Goal: Information Seeking & Learning: Find specific fact

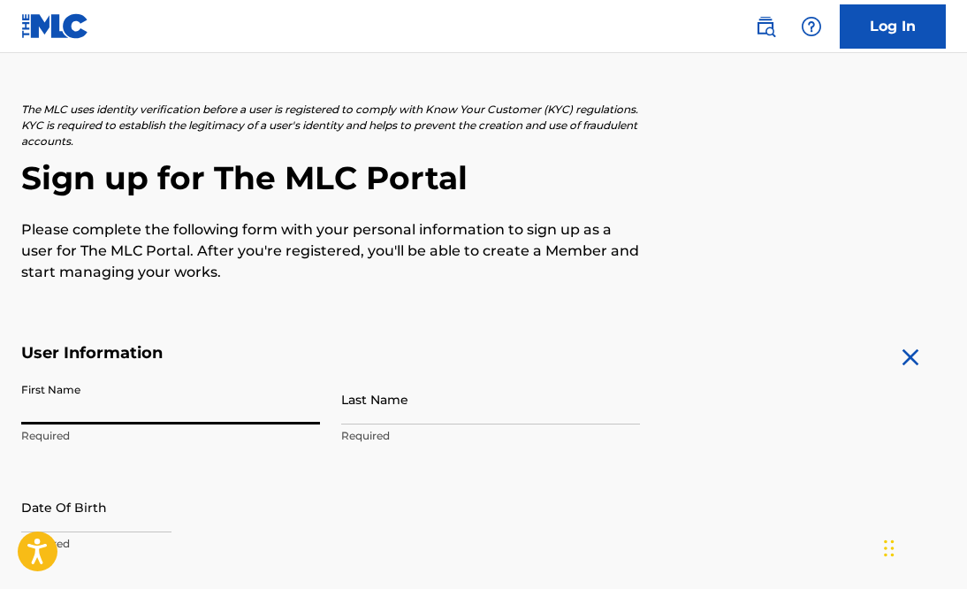
type input "[PERSON_NAME]"
type input "[STREET_ADDRESS]"
type input "San Antonio"
type input "United States"
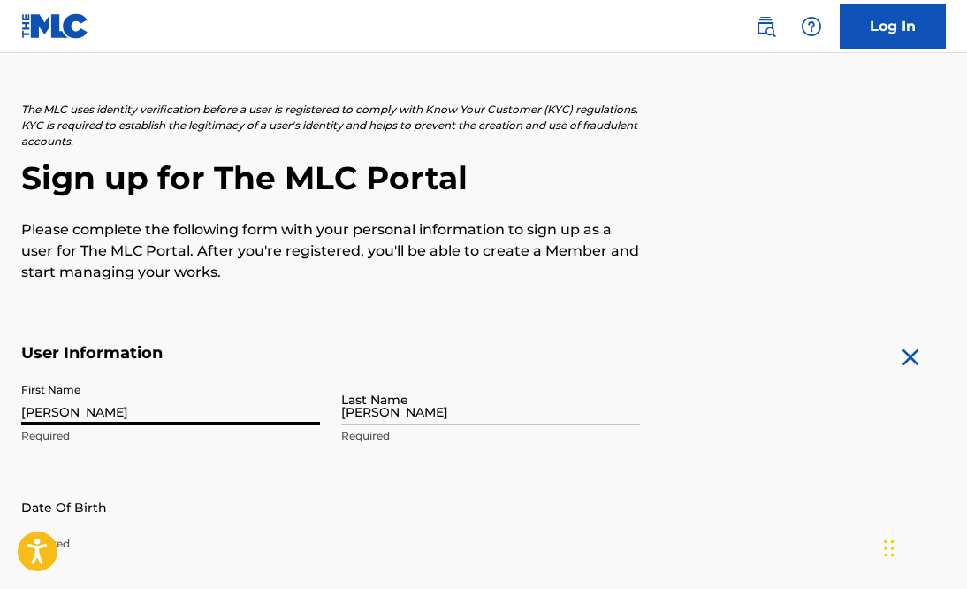
type input "TX"
type input "78256"
type input "210"
type input "6989738"
type input "jsyler61@gmail.com"
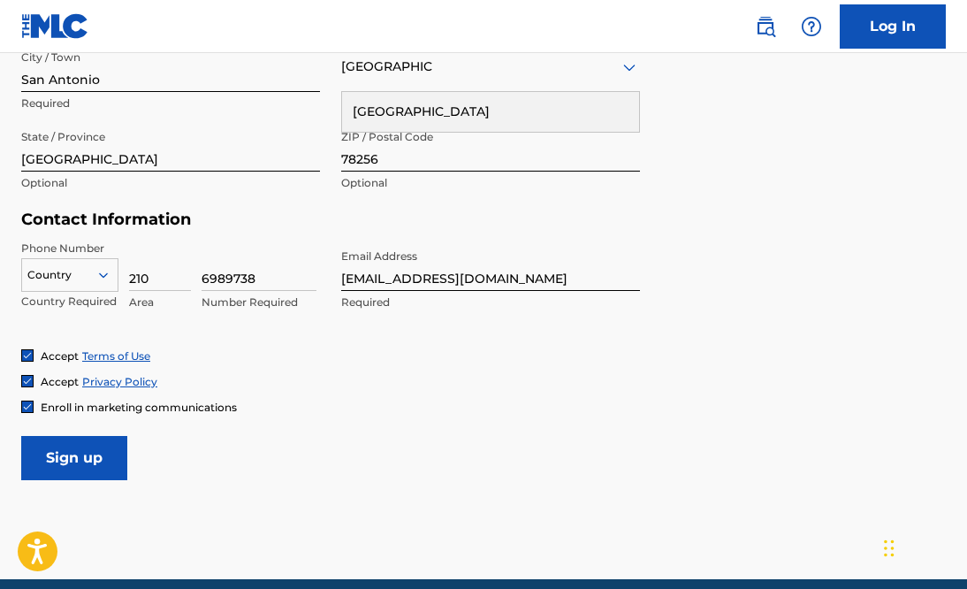
scroll to position [720, 0]
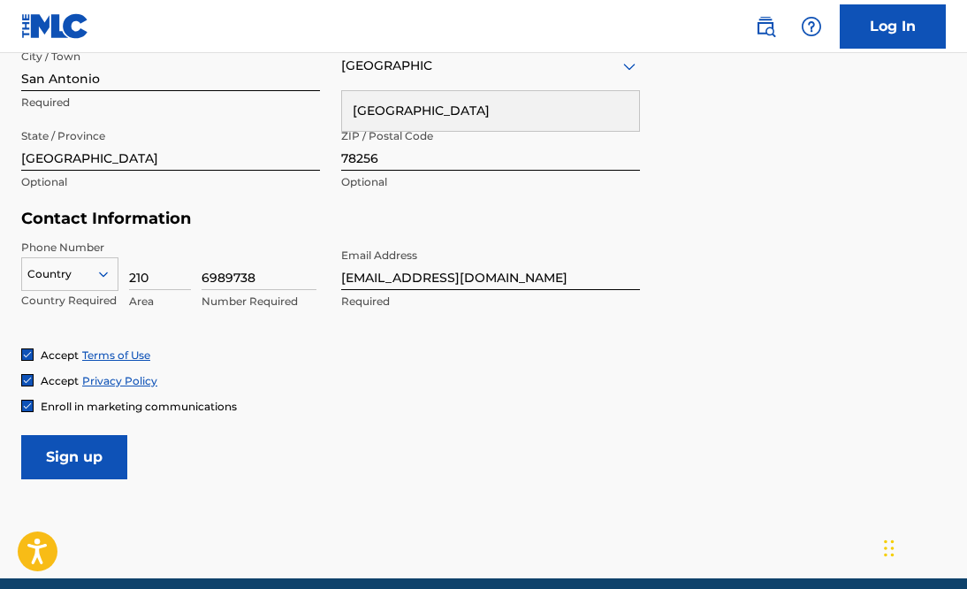
click at [102, 277] on icon at bounding box center [104, 274] width 16 height 16
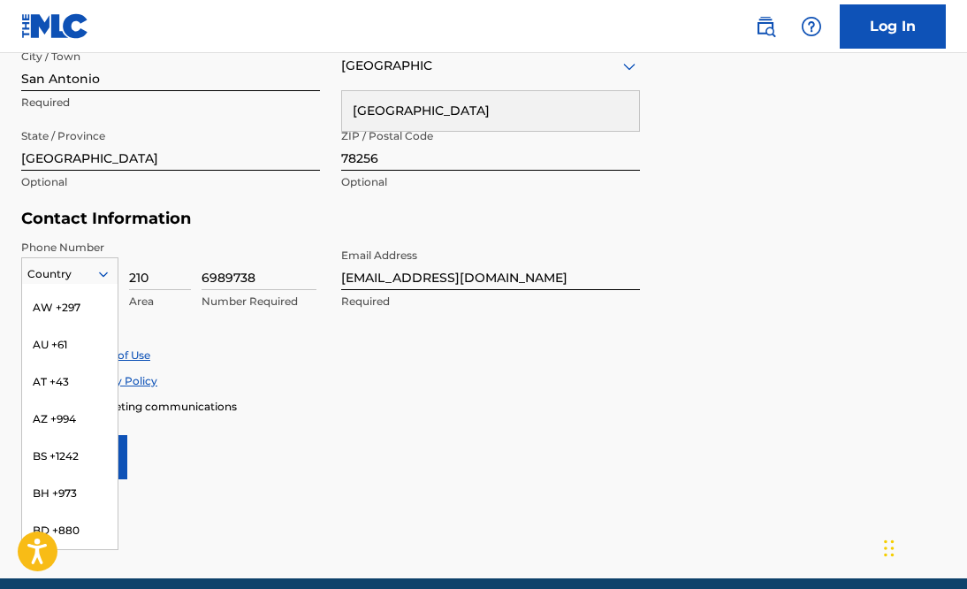
scroll to position [0, 0]
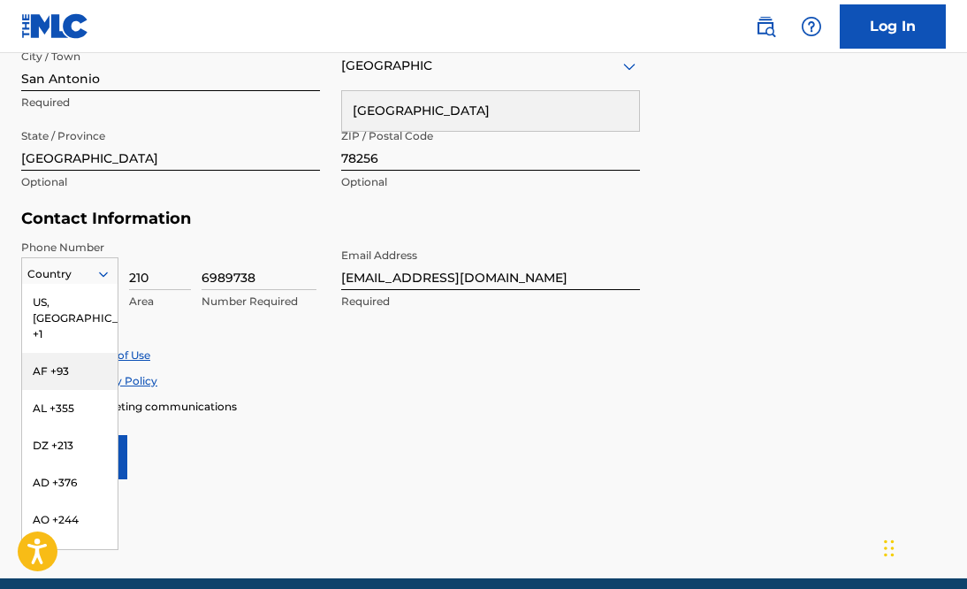
click at [298, 353] on div "Accept Terms of Use" at bounding box center [483, 355] width 925 height 15
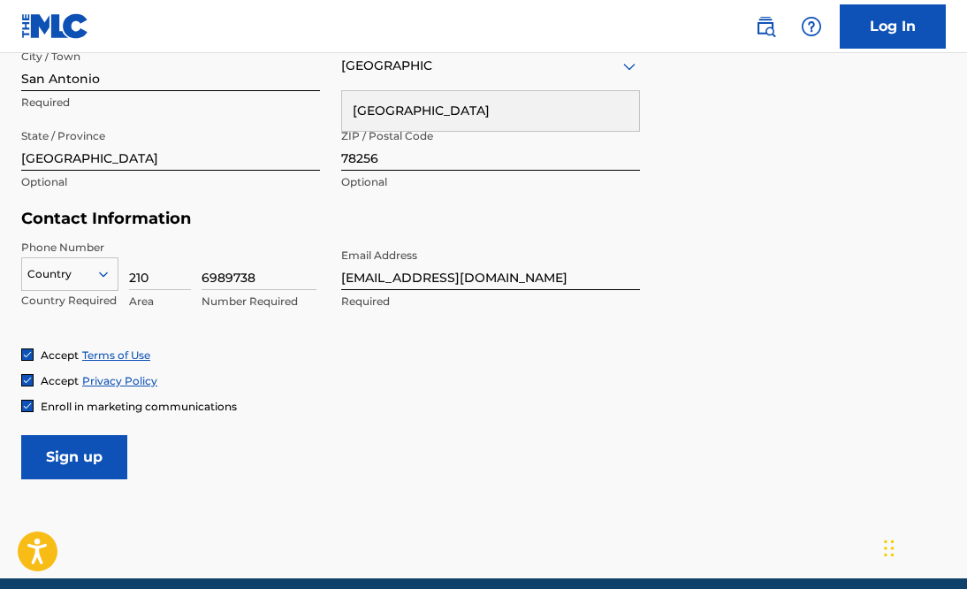
click at [107, 273] on icon at bounding box center [103, 273] width 9 height 5
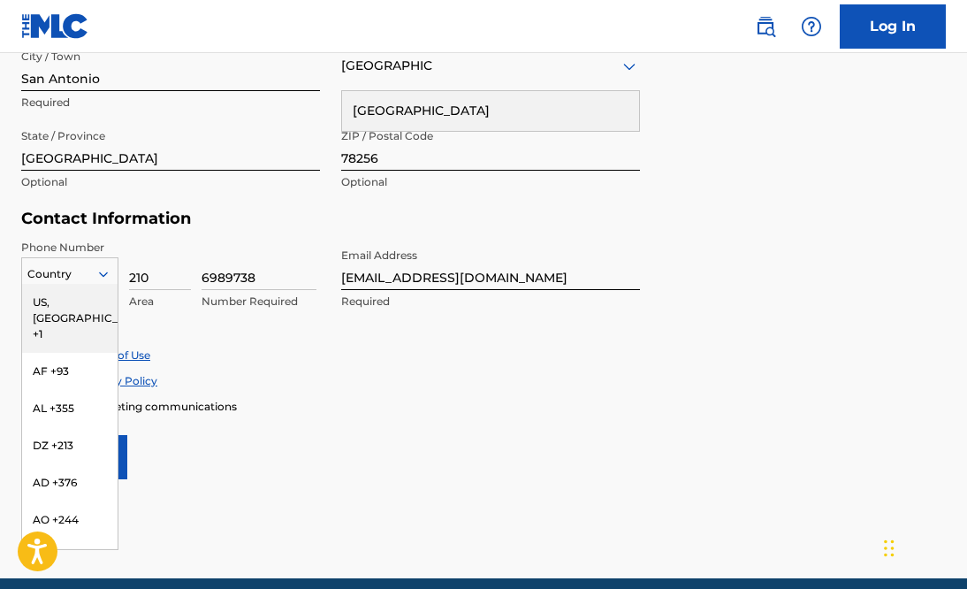
click at [55, 301] on div "US, CA +1" at bounding box center [70, 318] width 96 height 69
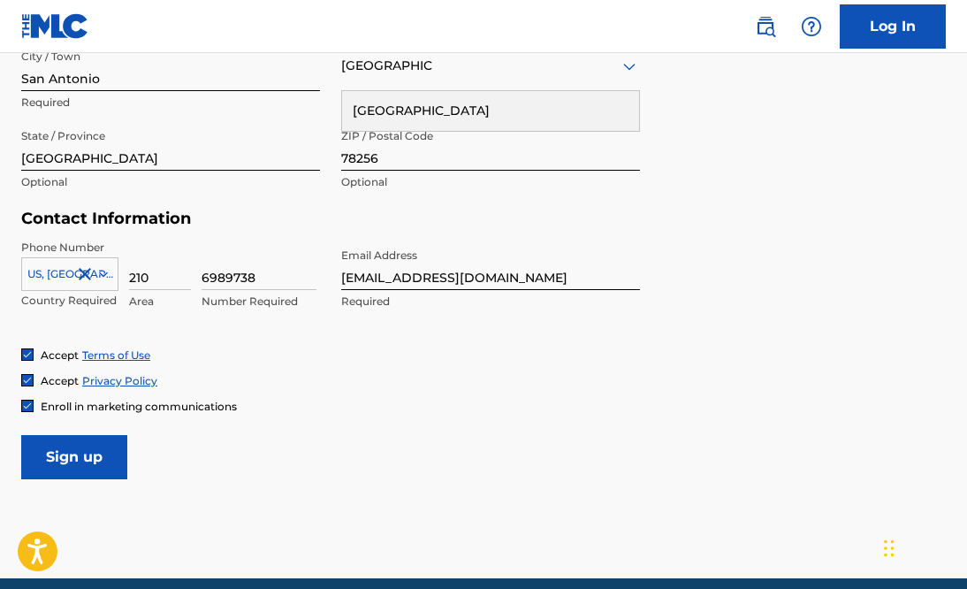
click at [91, 456] on input "Sign up" at bounding box center [74, 457] width 106 height 44
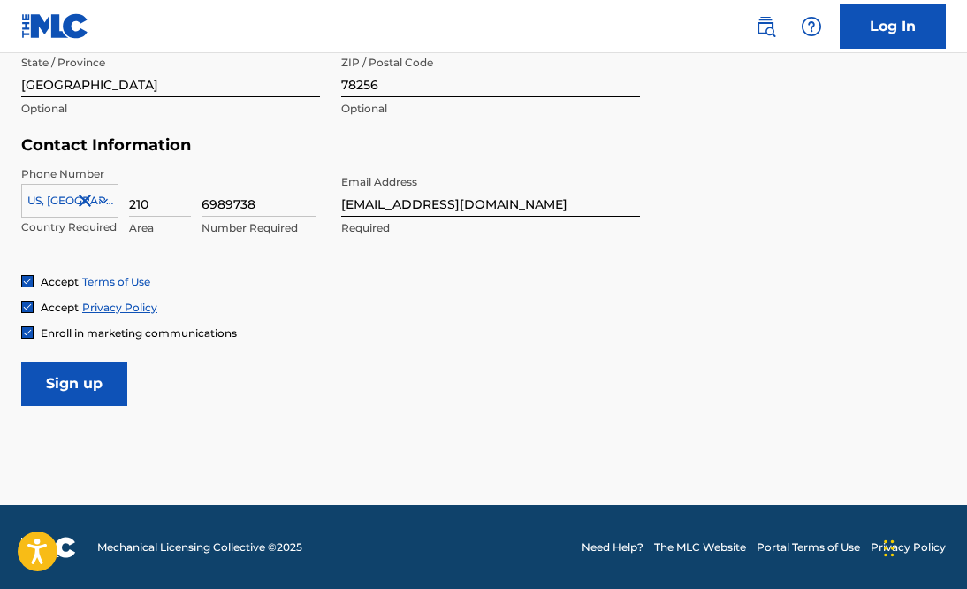
scroll to position [617, 0]
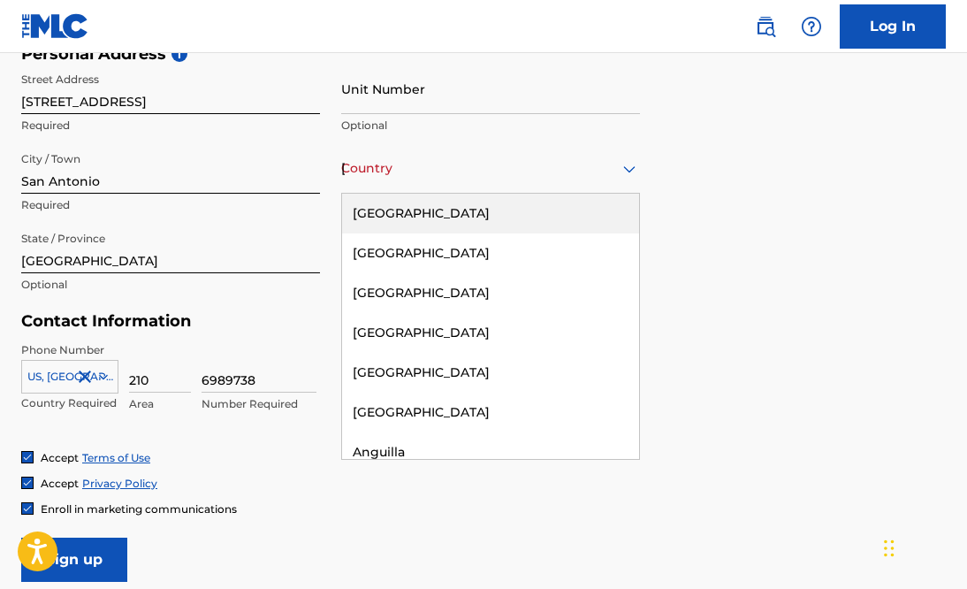
click at [375, 175] on div "United States" at bounding box center [490, 168] width 299 height 22
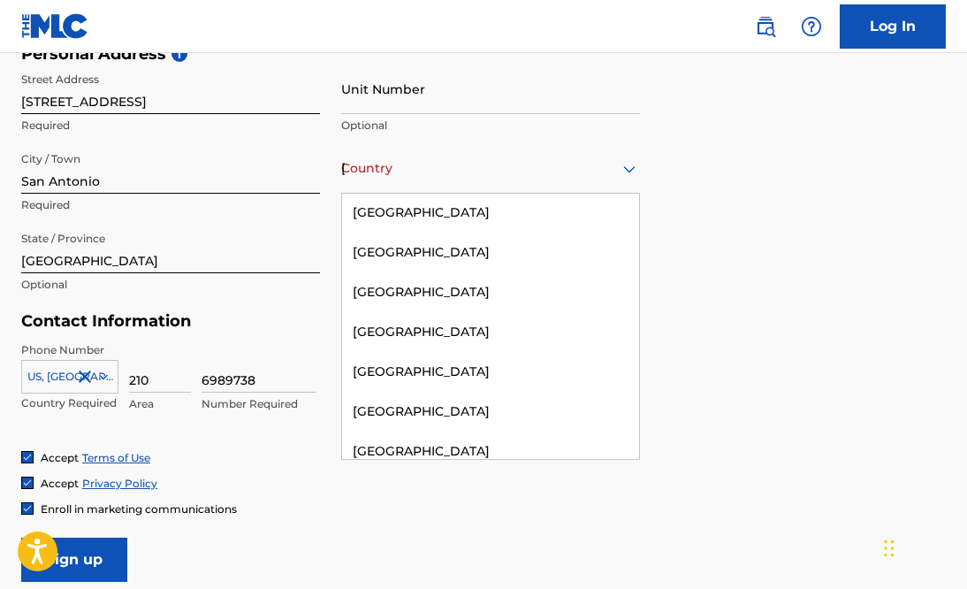
scroll to position [0, 0]
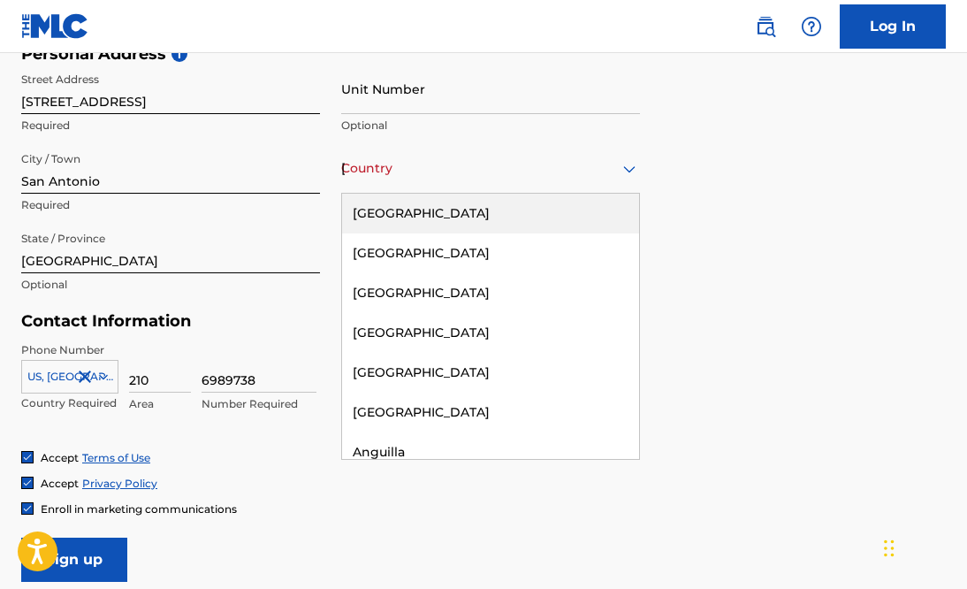
click at [416, 220] on div "United States" at bounding box center [490, 214] width 297 height 40
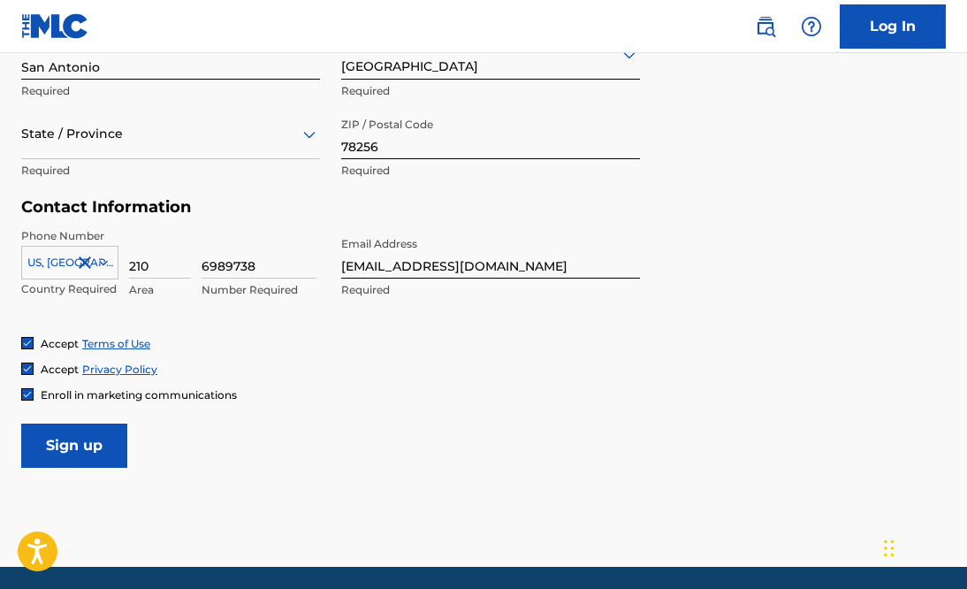
scroll to position [793, 0]
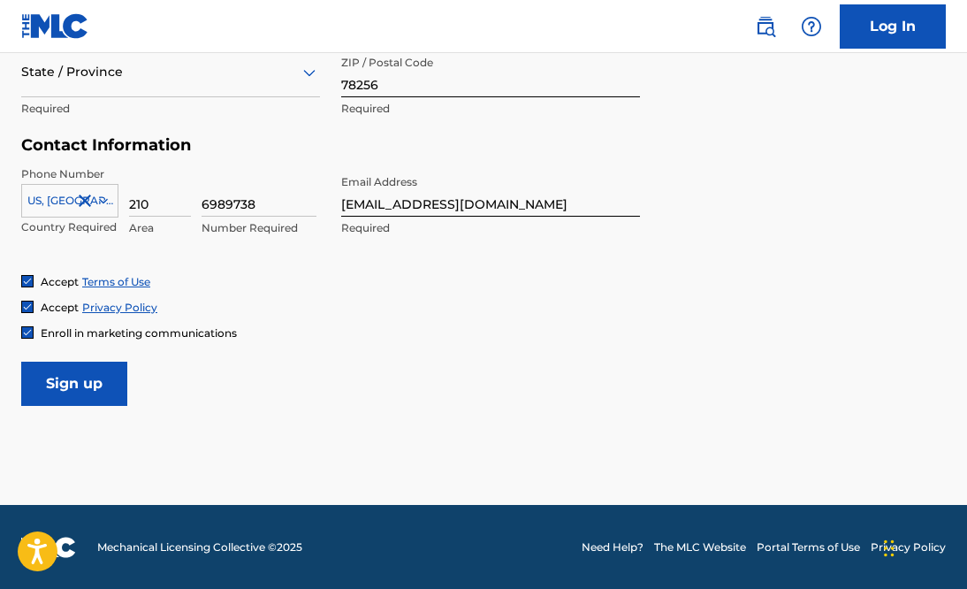
click at [80, 384] on input "Sign up" at bounding box center [74, 384] width 106 height 44
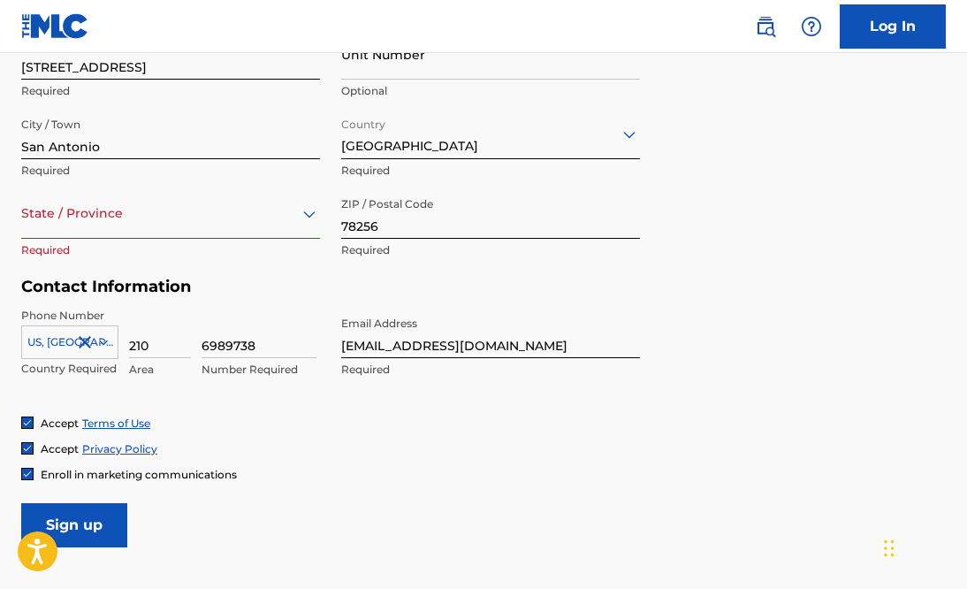
click at [95, 210] on div at bounding box center [170, 213] width 299 height 22
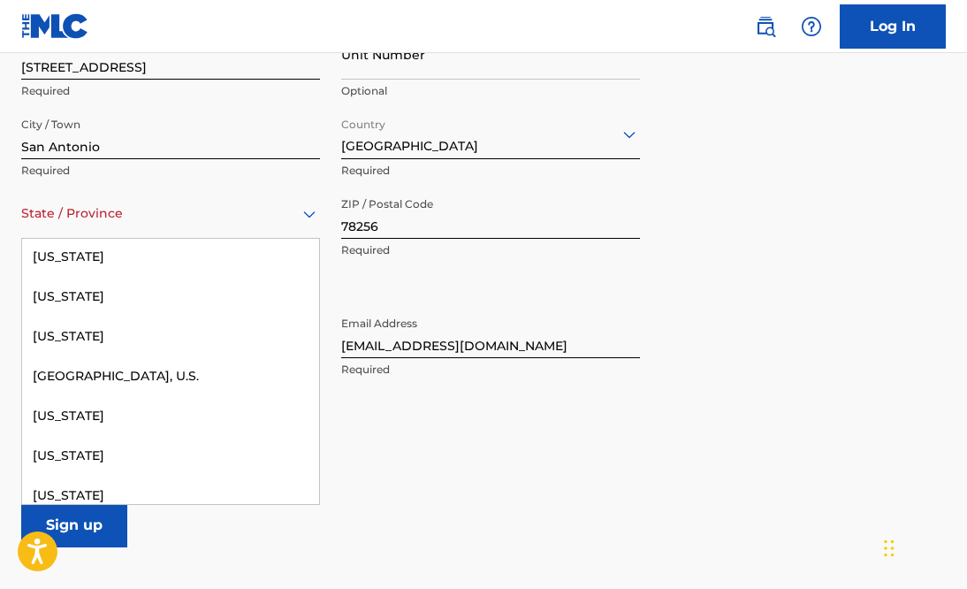
scroll to position [1908, 0]
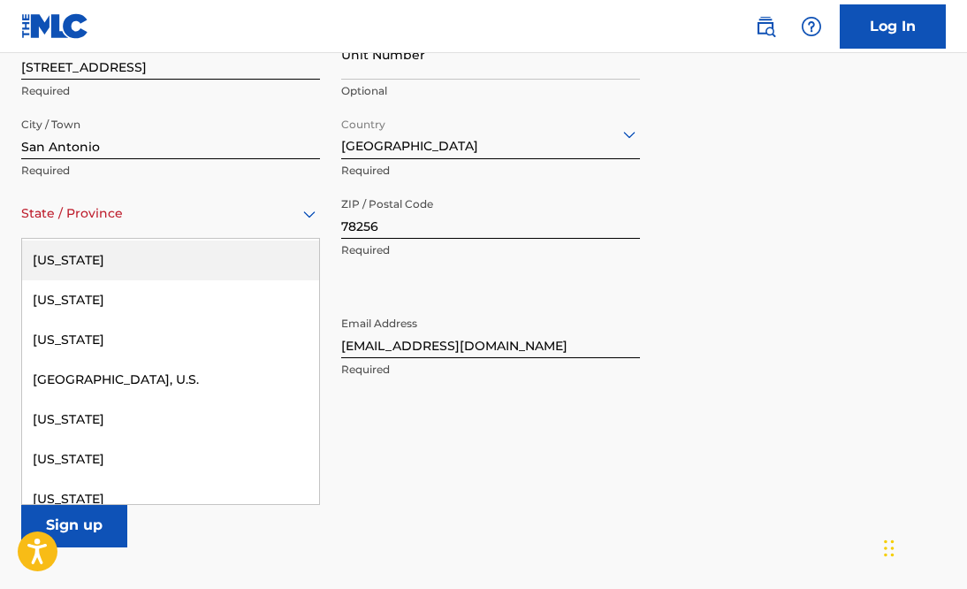
click at [69, 265] on div "Texas" at bounding box center [170, 261] width 297 height 40
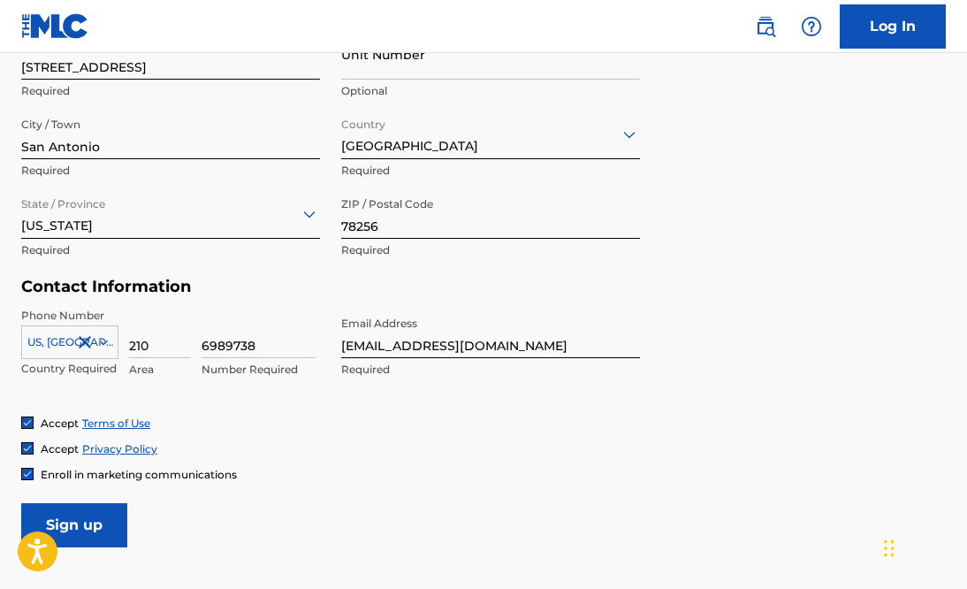
click at [400, 452] on div "Accept Privacy Policy" at bounding box center [483, 448] width 925 height 15
click at [86, 520] on input "Sign up" at bounding box center [74, 525] width 106 height 44
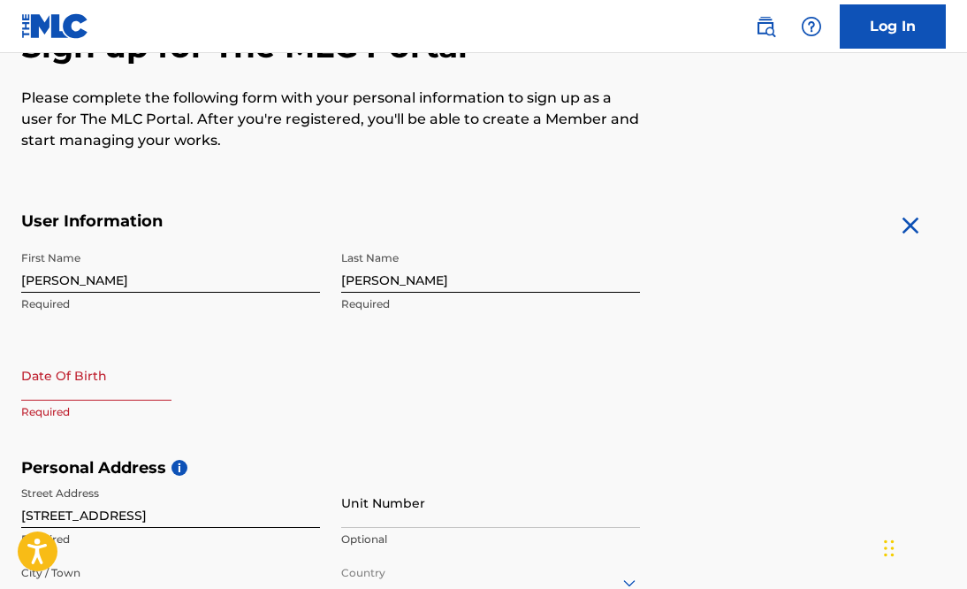
scroll to position [205, 0]
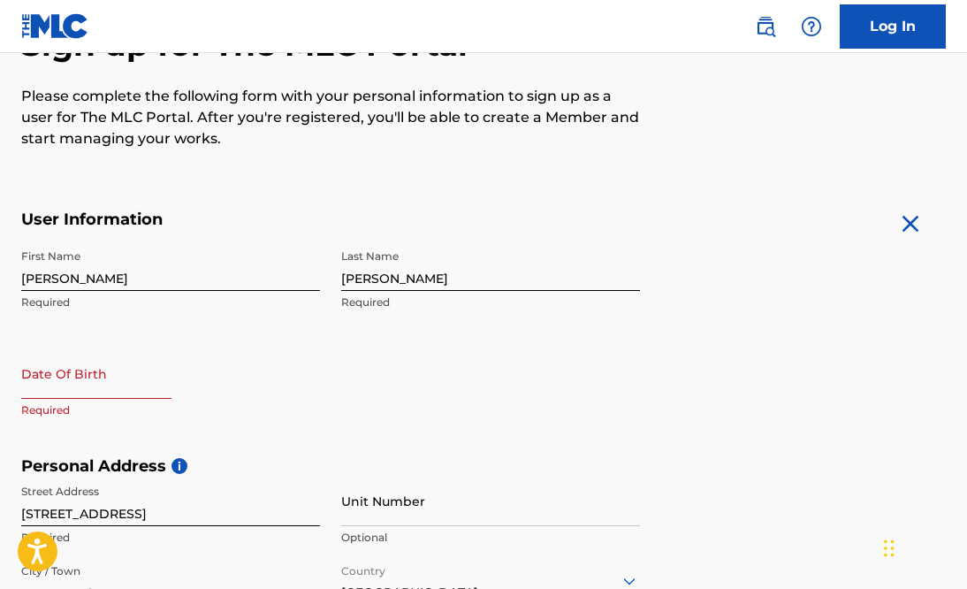
click at [52, 383] on input "text" at bounding box center [96, 373] width 150 height 50
select select "8"
select select "2025"
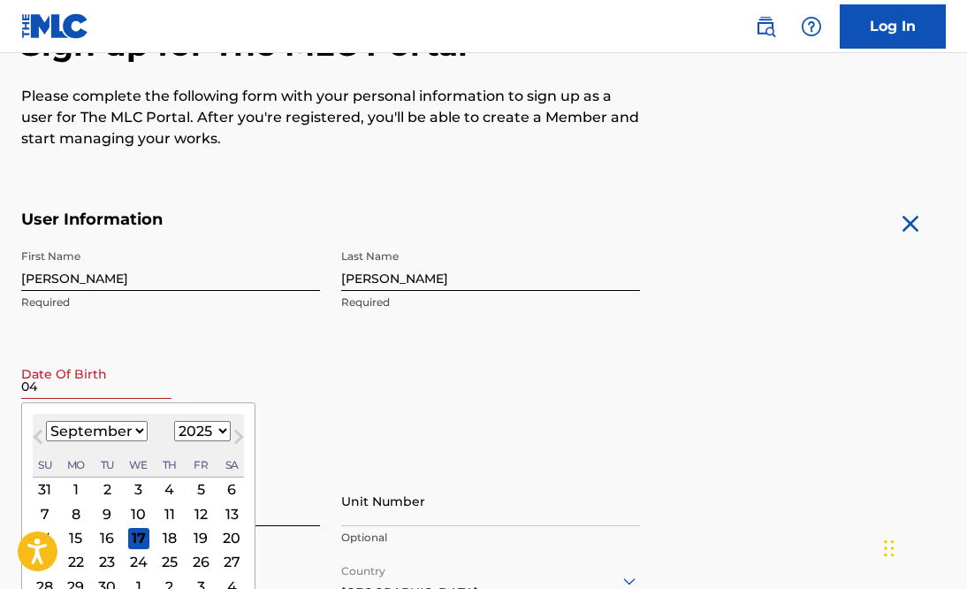
type input "04"
click at [237, 430] on button "Next Month" at bounding box center [239, 440] width 28 height 28
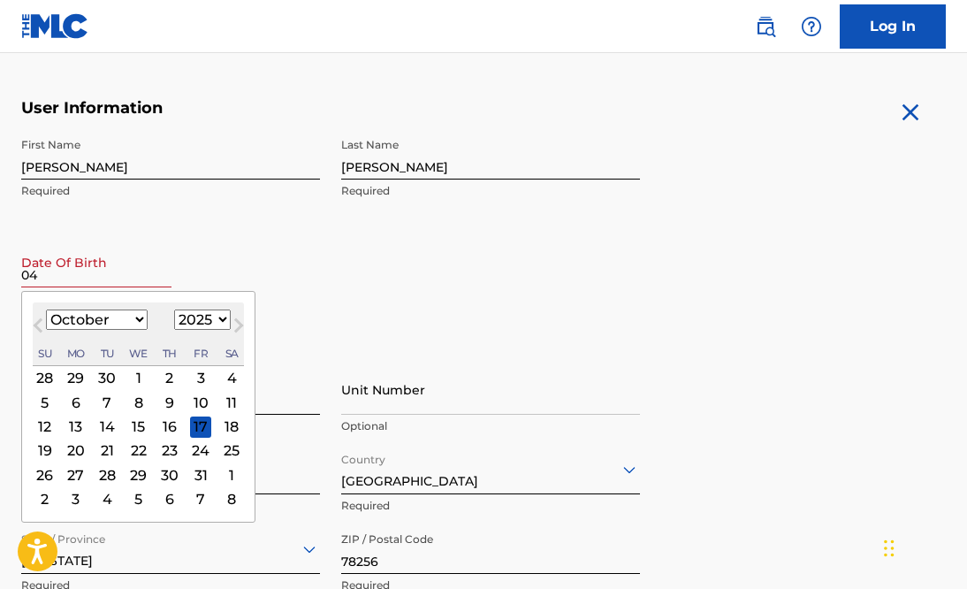
scroll to position [332, 0]
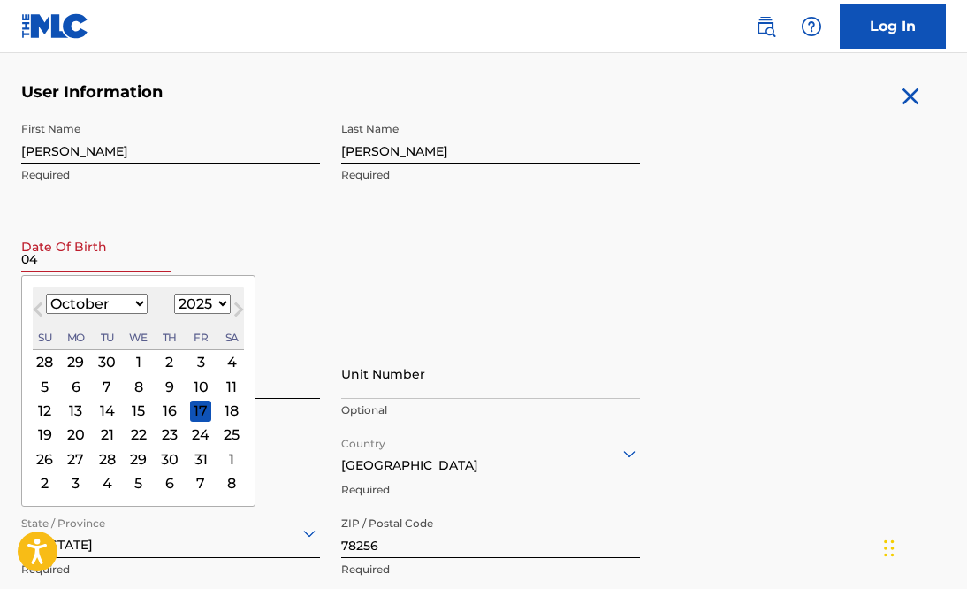
click at [221, 300] on select "1899 1900 1901 1902 1903 1904 1905 1906 1907 1908 1909 1910 1911 1912 1913 1914…" at bounding box center [202, 304] width 57 height 20
click at [174, 294] on select "1899 1900 1901 1902 1903 1904 1905 1906 1907 1908 1909 1910 1911 1912 1913 1914…" at bounding box center [202, 304] width 57 height 20
click at [225, 300] on button "Next Month" at bounding box center [239, 313] width 28 height 28
select select "10"
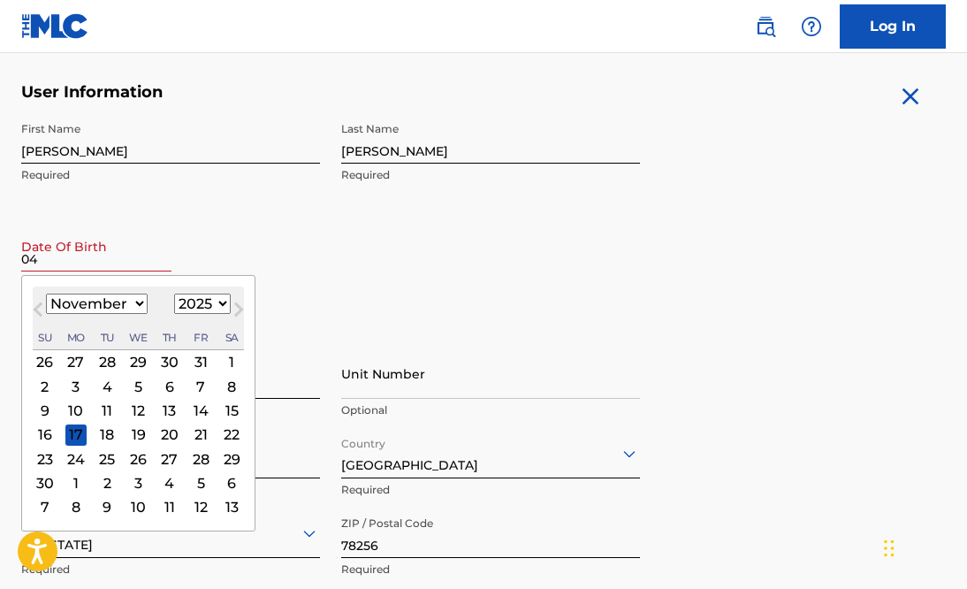
click at [218, 303] on select "1899 1900 1901 1902 1903 1904 1905 1906 1907 1908 1909 1910 1911 1912 1913 1914…" at bounding box center [202, 304] width 57 height 20
select select "1961"
click at [174, 294] on select "1899 1900 1901 1902 1903 1904 1905 1906 1907 1908 1909 1910 1911 1912 1913 1914…" at bounding box center [202, 304] width 57 height 20
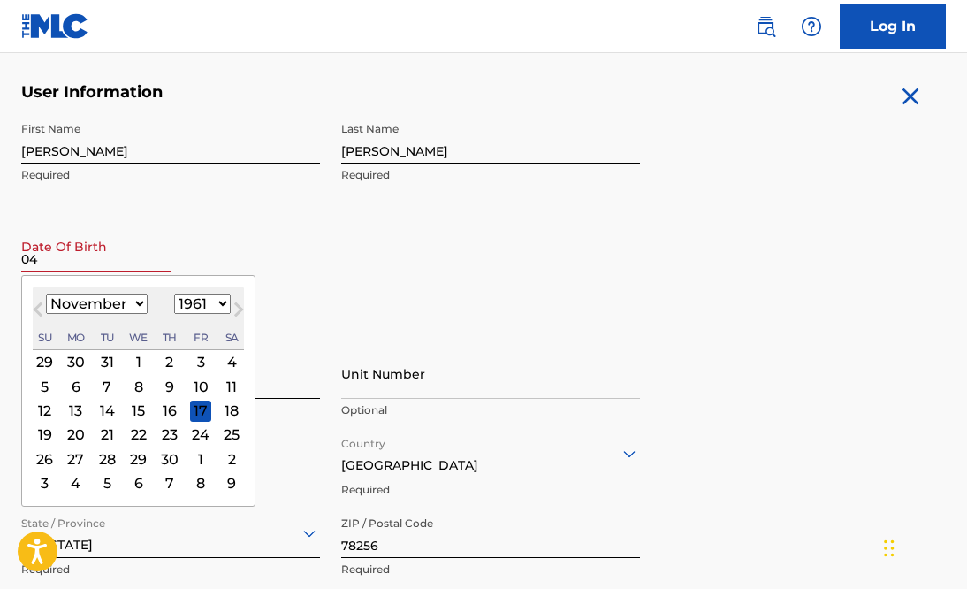
click at [134, 302] on select "January February March April May June July August September October November De…" at bounding box center [97, 304] width 102 height 20
click at [46, 294] on select "January February March April May June July August September October November De…" at bounding box center [97, 304] width 102 height 20
click at [120, 300] on select "January February March April May June July August September October November De…" at bounding box center [97, 304] width 102 height 20
select select "3"
click at [46, 294] on select "January February March April May June July August September October November De…" at bounding box center [97, 304] width 102 height 20
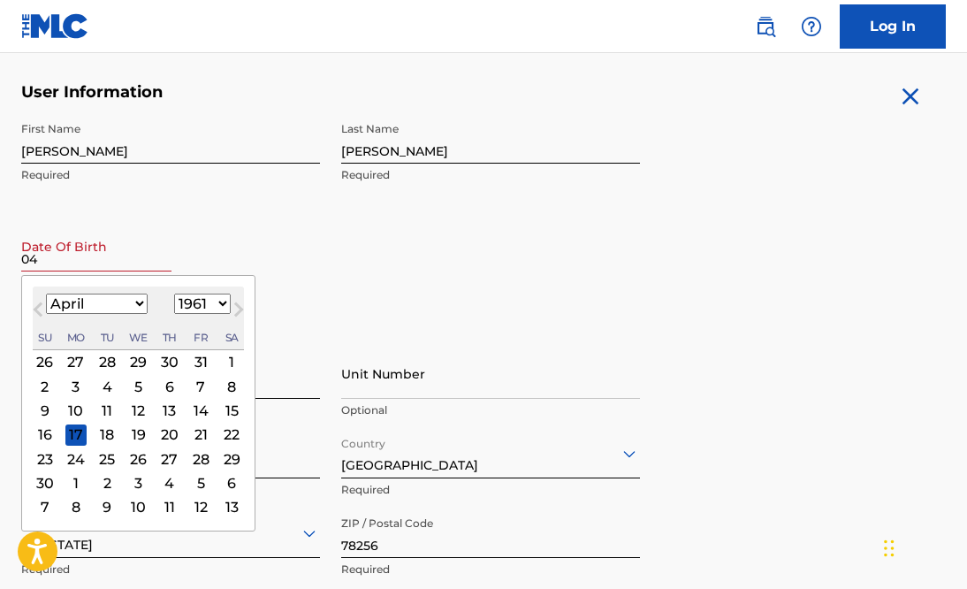
click at [197, 386] on div "7" at bounding box center [200, 386] width 21 height 21
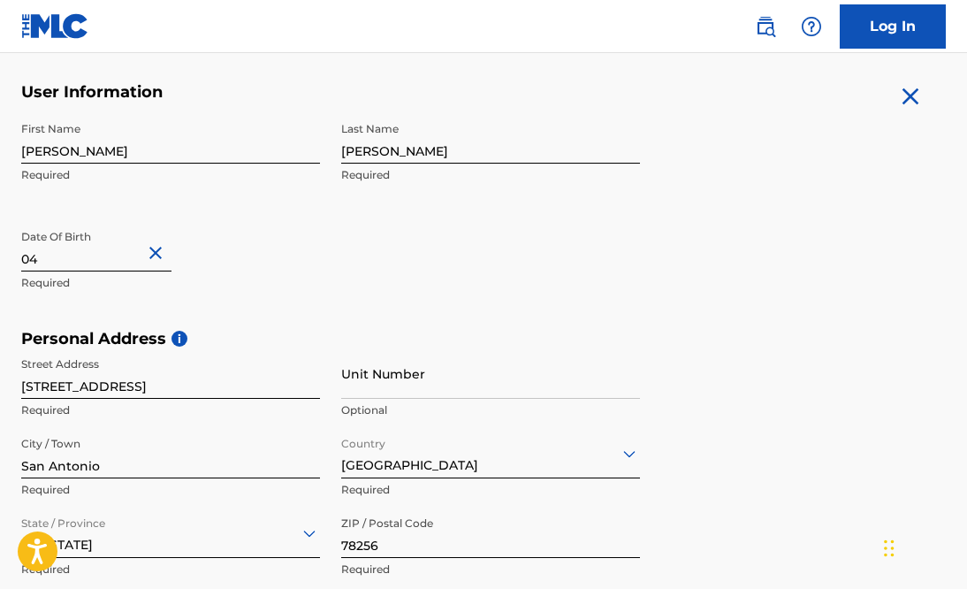
click at [317, 310] on div "First Name James Required Last Name Syler Required Date Of Birth 04 Required" at bounding box center [330, 221] width 619 height 216
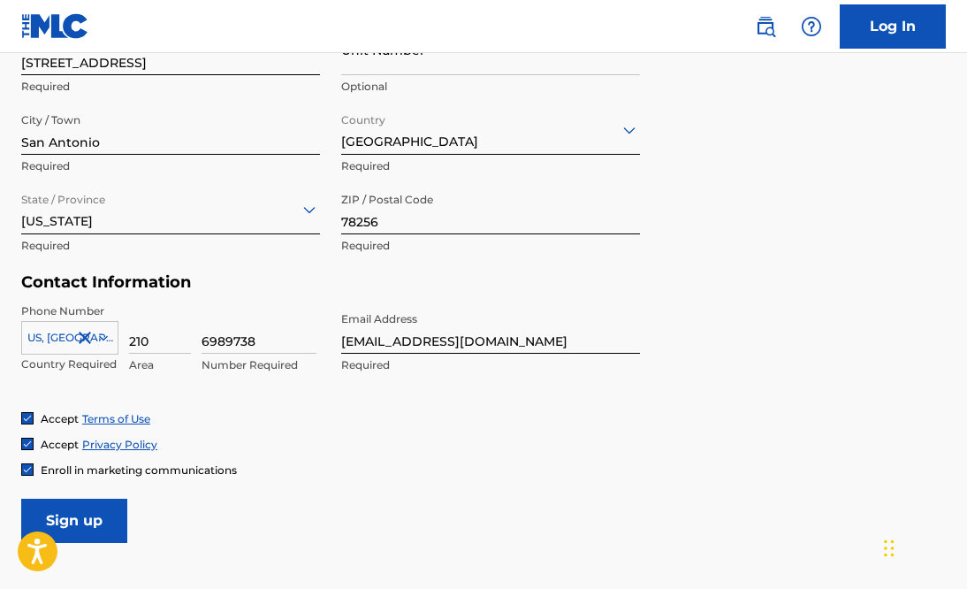
scroll to position [677, 0]
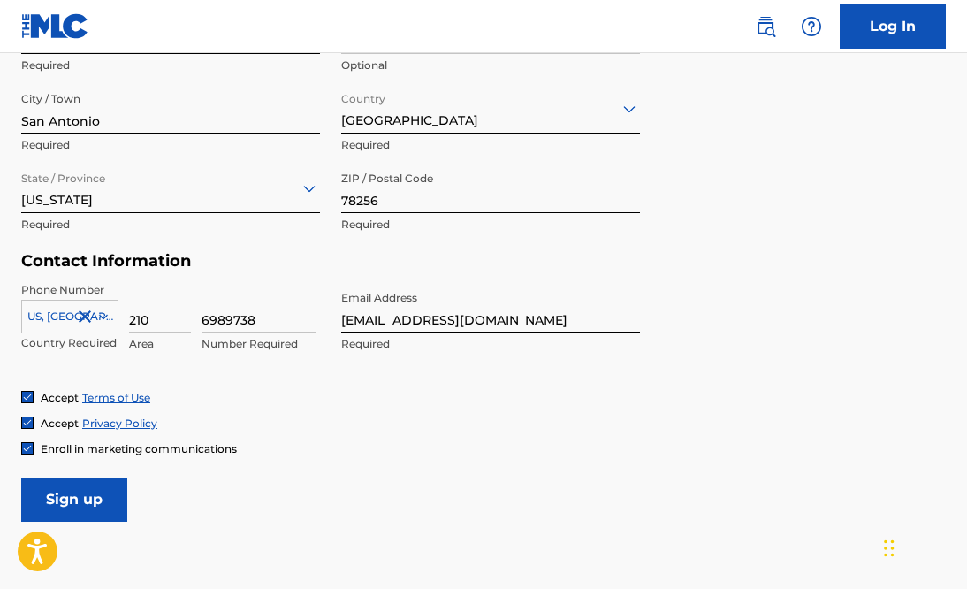
click at [95, 493] on input "Sign up" at bounding box center [74, 500] width 106 height 44
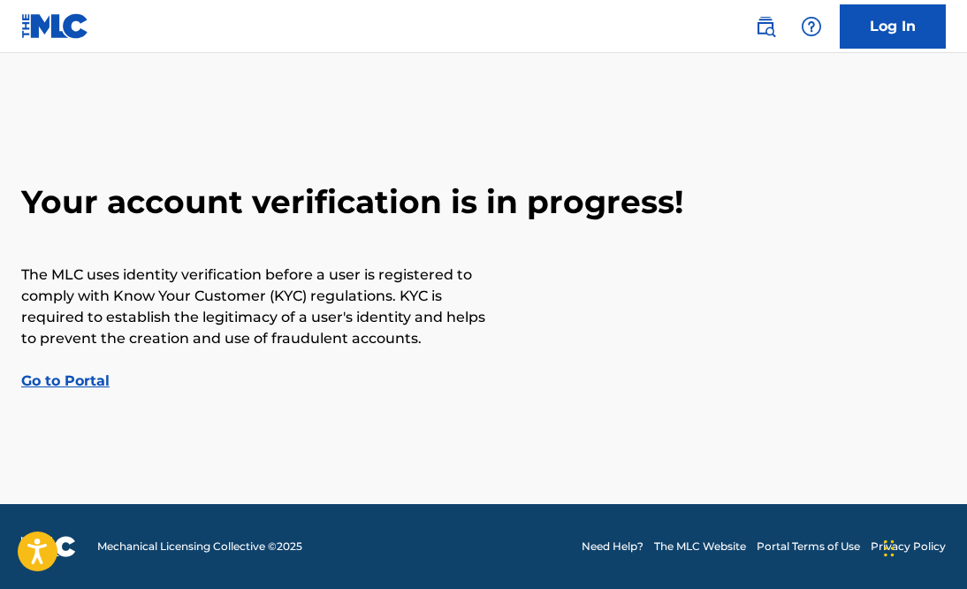
click at [99, 381] on link "Go to Portal" at bounding box center [65, 380] width 88 height 17
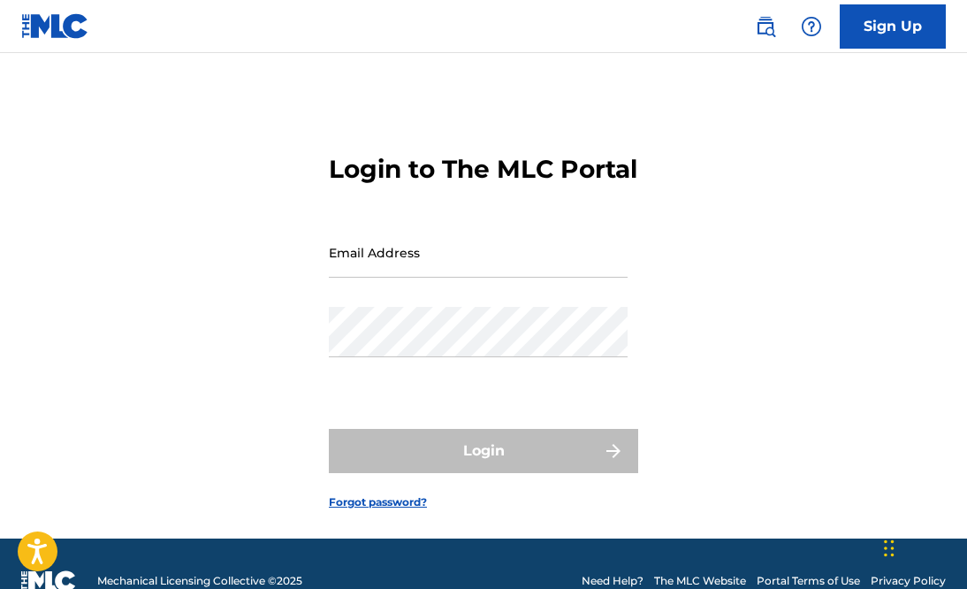
click at [359, 278] on input "Email Address" at bounding box center [478, 252] width 299 height 50
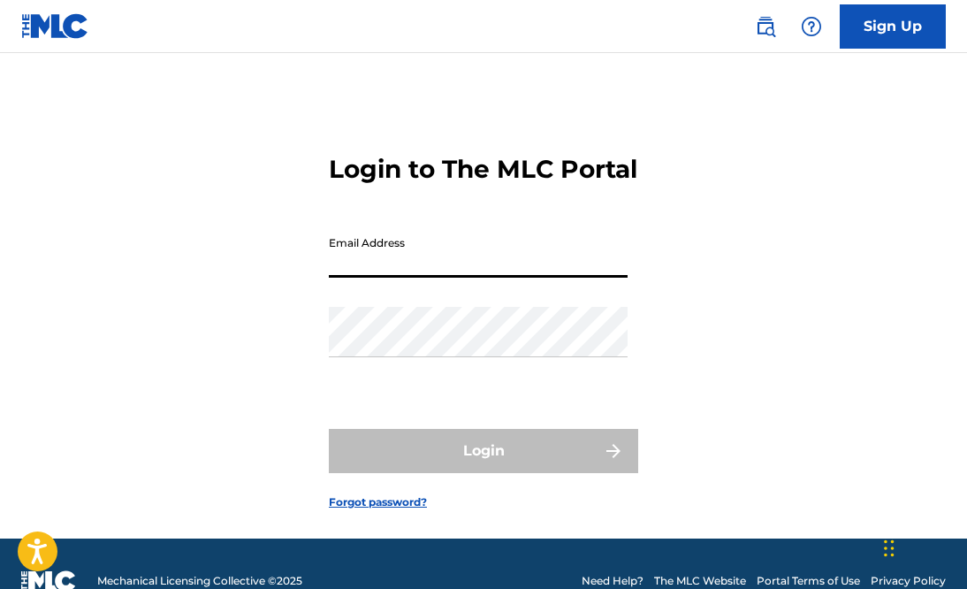
type input "jsyler61@gmail.com"
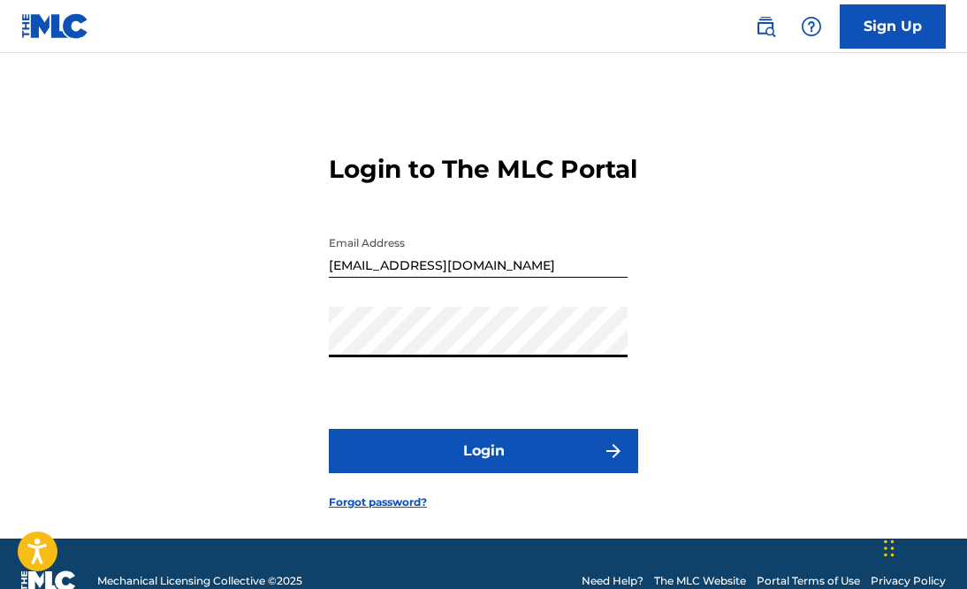
click at [319, 377] on div "Login to The MLC Portal Email Address jsyler61@gmail.com Password Login Forgot …" at bounding box center [483, 317] width 967 height 441
click at [302, 378] on div "Login to The MLC Portal Email Address jsyler61@gmail.com Password Login Forgot …" at bounding box center [483, 317] width 967 height 441
click at [408, 473] on button "Login" at bounding box center [483, 451] width 309 height 44
click at [476, 473] on button "Login" at bounding box center [483, 451] width 309 height 44
click at [458, 107] on form "Login to The MLC Portal Email Address jsyler61@gmail.com Password Login Forgot …" at bounding box center [483, 317] width 309 height 441
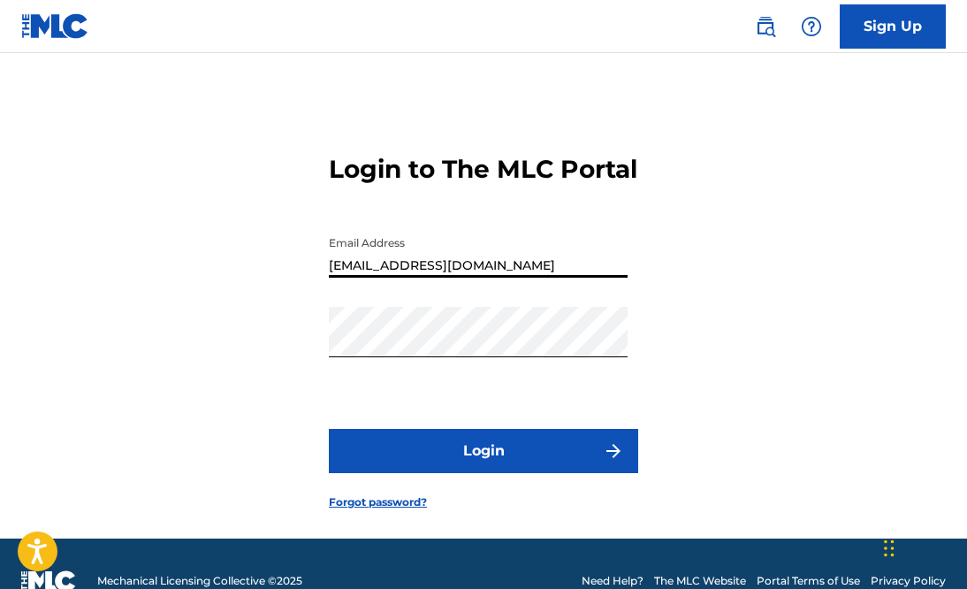
click at [448, 278] on input "jsyler61@gmail.com" at bounding box center [478, 252] width 299 height 50
click at [479, 473] on button "Login" at bounding box center [483, 451] width 309 height 44
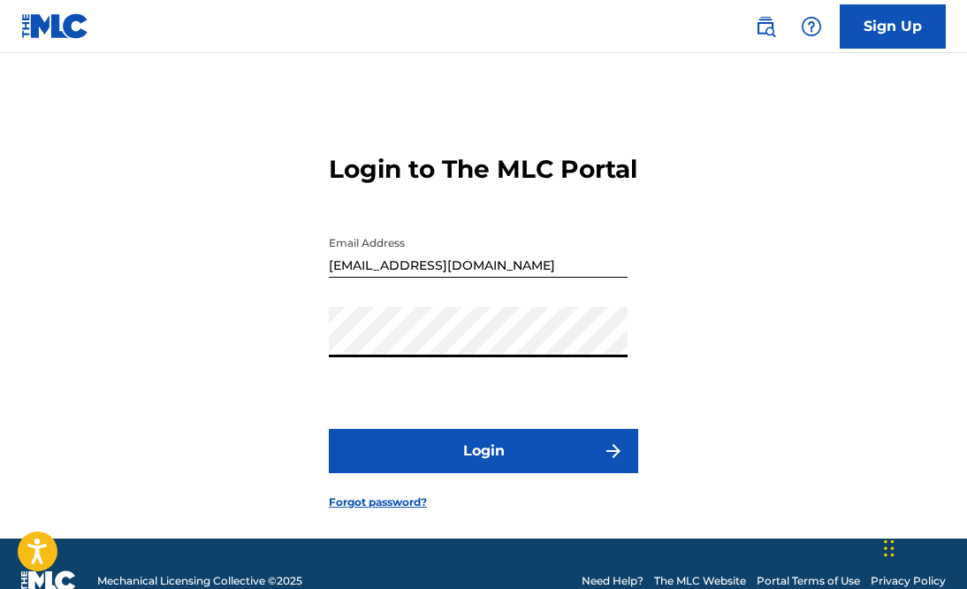
click at [433, 471] on button "Login" at bounding box center [483, 451] width 309 height 44
click at [870, 25] on link "Sign Up" at bounding box center [893, 26] width 106 height 44
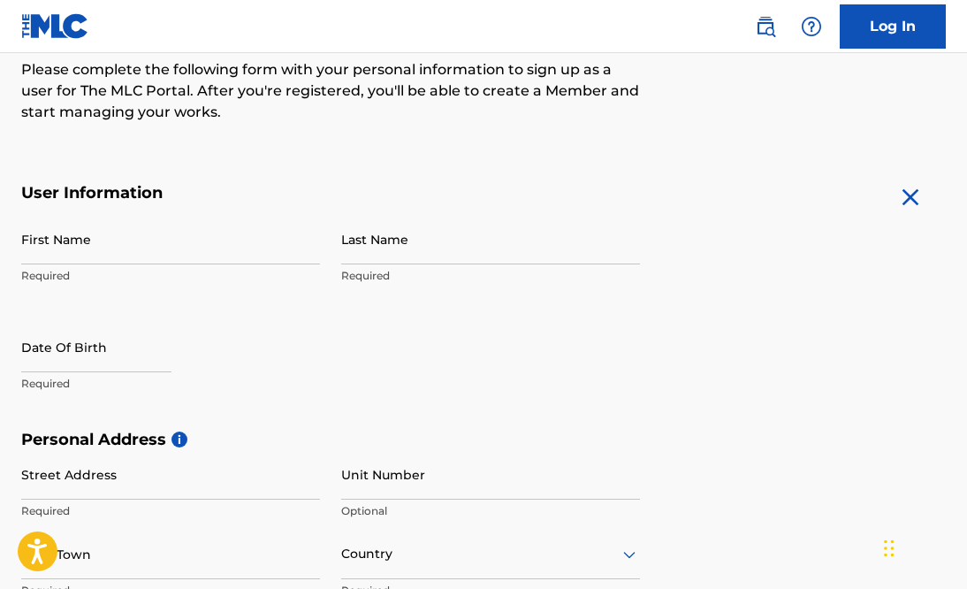
scroll to position [233, 0]
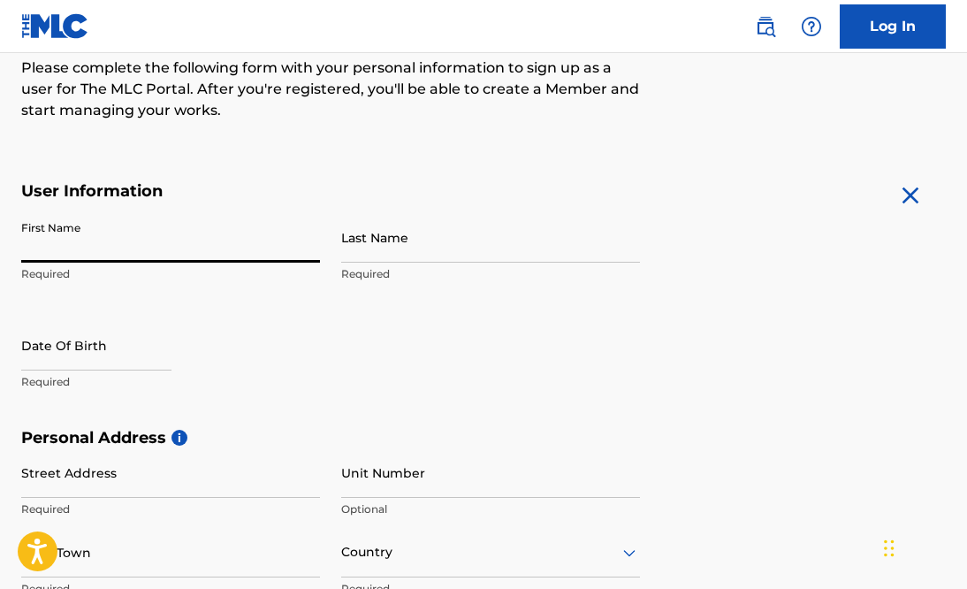
click at [115, 233] on input "First Name" at bounding box center [170, 237] width 299 height 50
type input "James"
type input "Syler"
type input "6602 Arbor Meadow Rd"
type input "San Antonio"
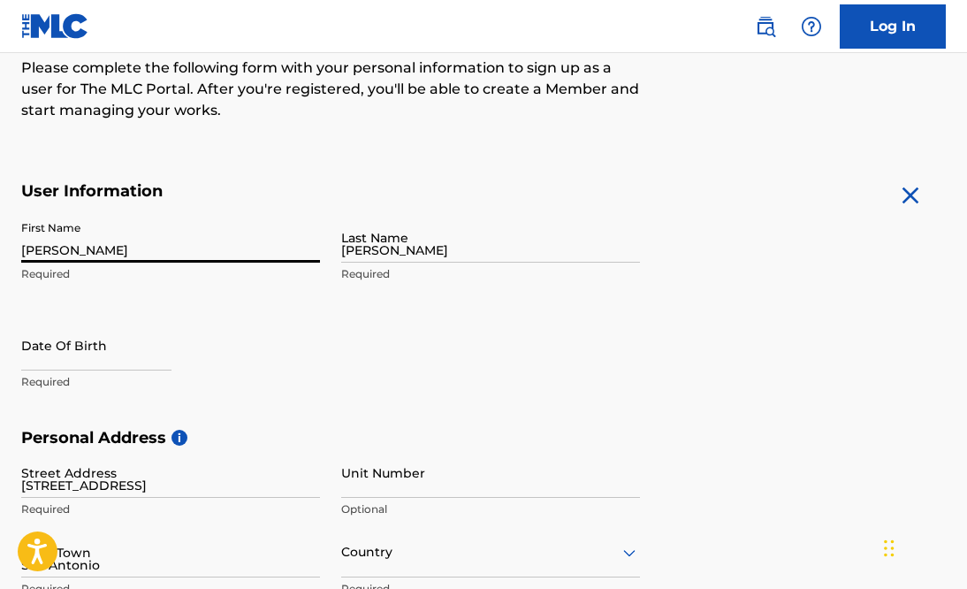
type input "United States"
type input "TX"
type input "78256"
type input "210"
type input "6989738"
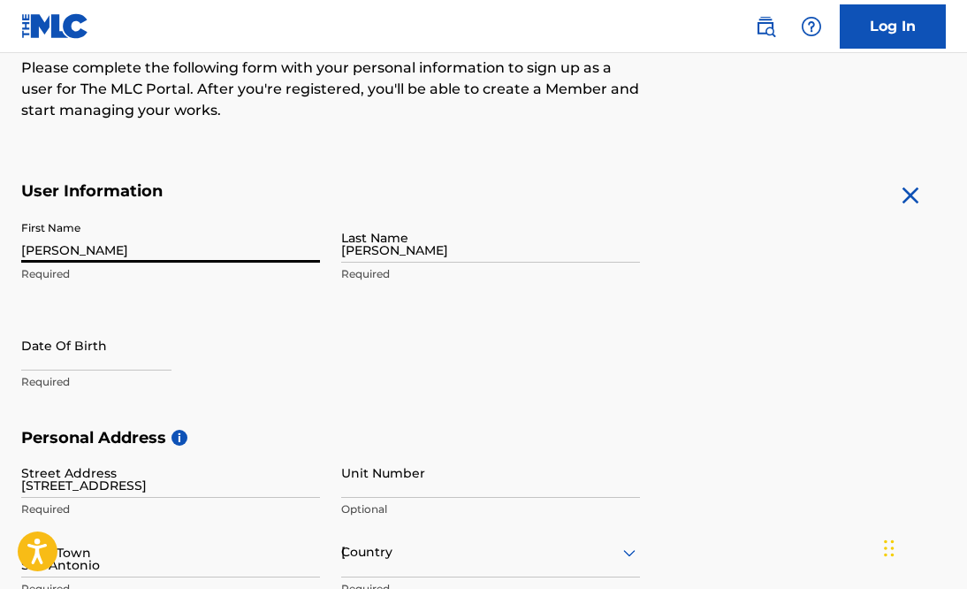
type input "jsyler61@gmail.com"
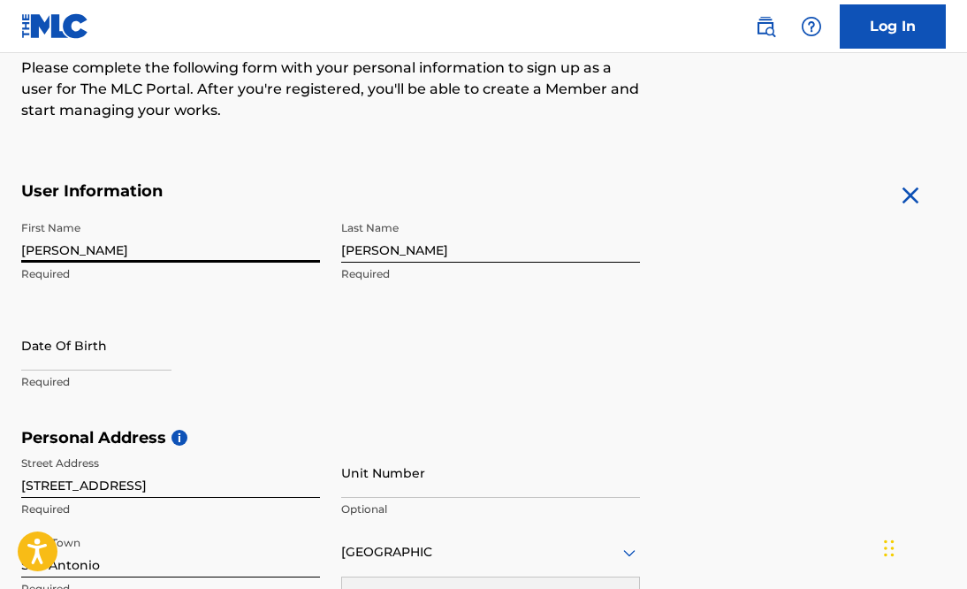
scroll to position [263, 0]
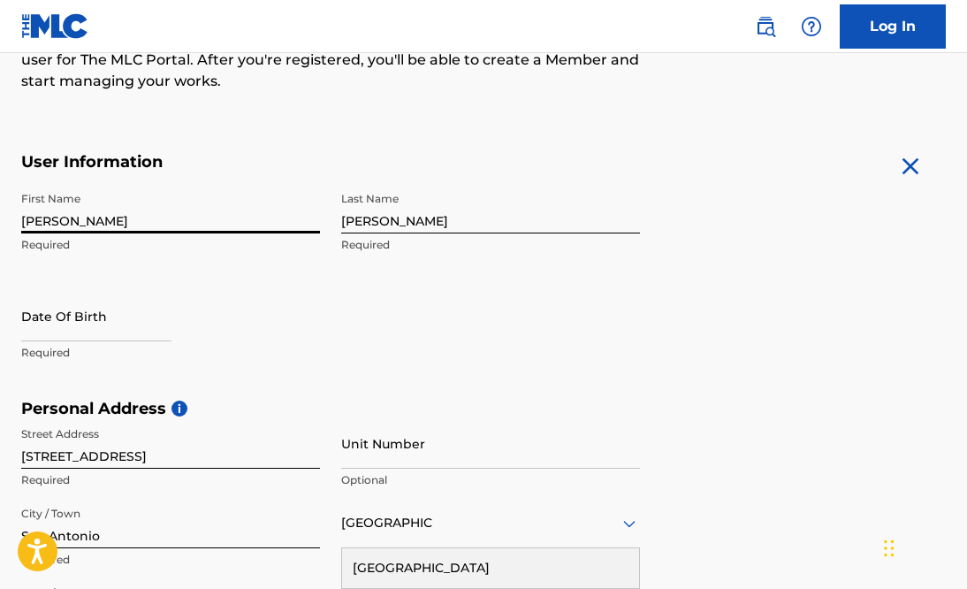
click at [87, 338] on input "text" at bounding box center [96, 316] width 150 height 50
select select "8"
select select "2025"
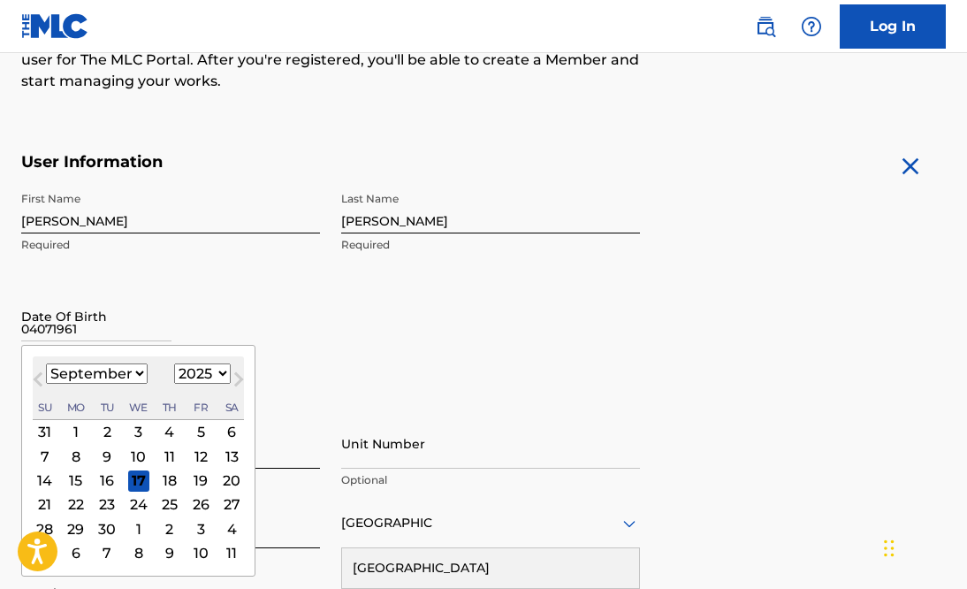
type input "04071961"
click at [134, 372] on select "January February March April May June July August September October November De…" at bounding box center [97, 373] width 102 height 20
select select "3"
click at [46, 363] on select "January February March April May June July August September October November De…" at bounding box center [97, 373] width 102 height 20
click at [74, 454] on div "7" at bounding box center [75, 456] width 21 height 21
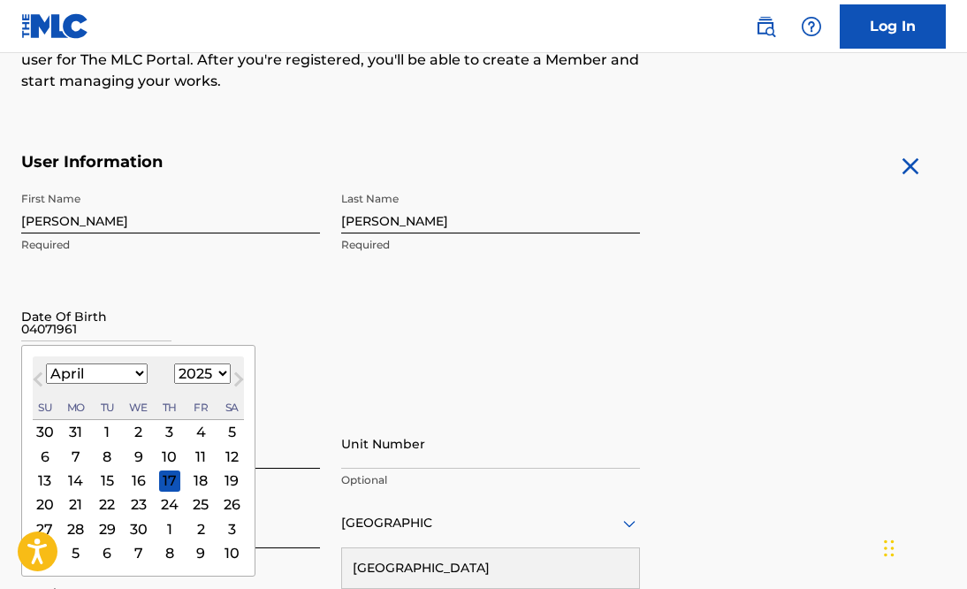
type input "April 7 2025"
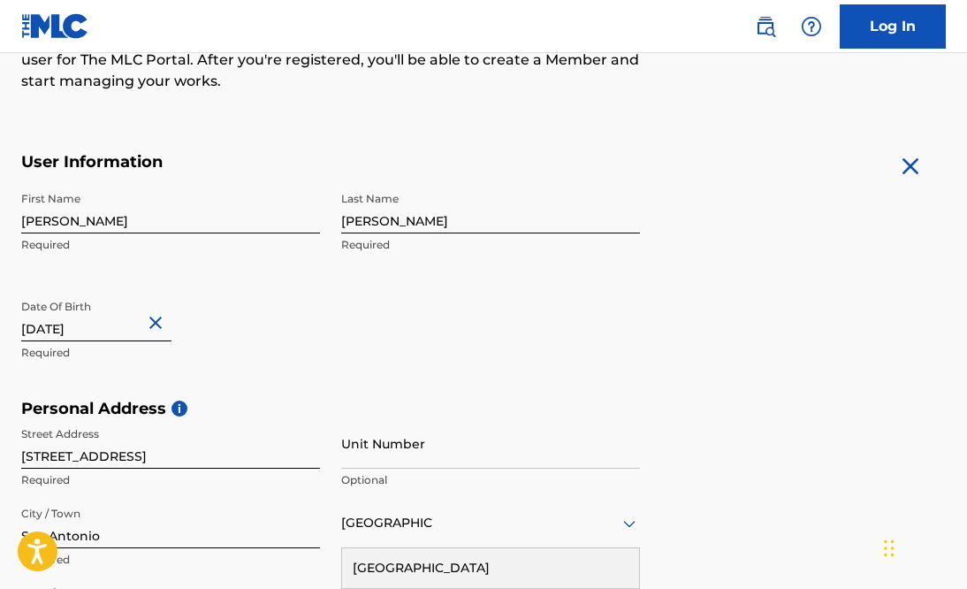
click at [94, 326] on input "April 7 2025" at bounding box center [96, 316] width 150 height 50
select select "3"
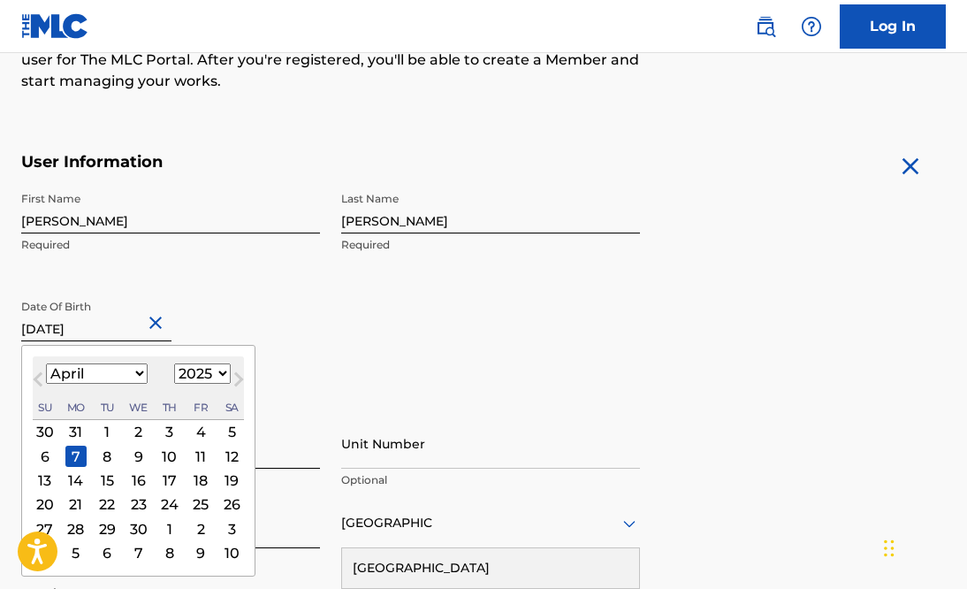
click at [214, 368] on select "1899 1900 1901 1902 1903 1904 1905 1906 1907 1908 1909 1910 1911 1912 1913 1914…" at bounding box center [202, 373] width 57 height 20
select select "1961"
click at [174, 363] on select "1899 1900 1901 1902 1903 1904 1905 1906 1907 1908 1909 1910 1911 1912 1913 1914…" at bounding box center [202, 373] width 57 height 20
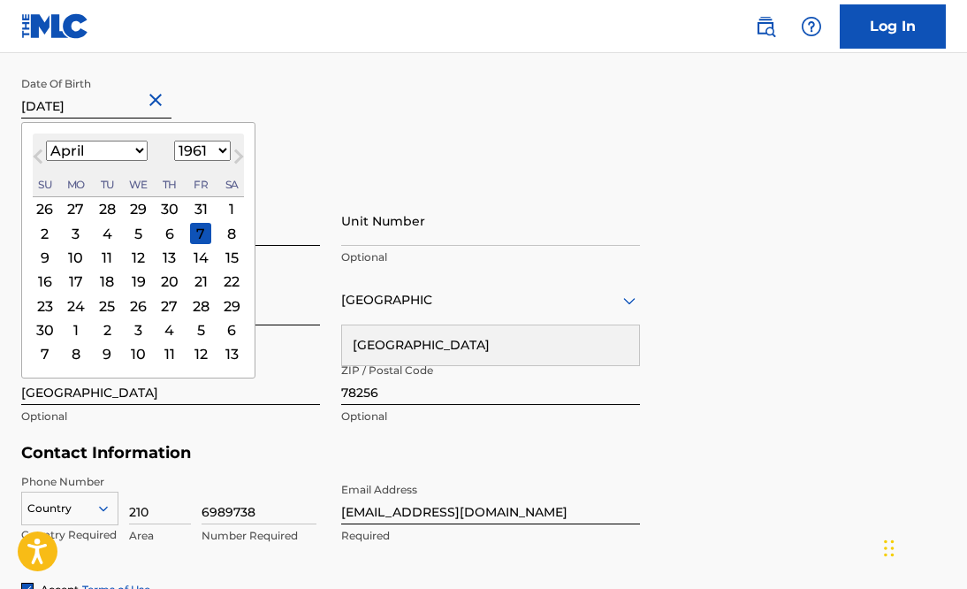
scroll to position [531, 0]
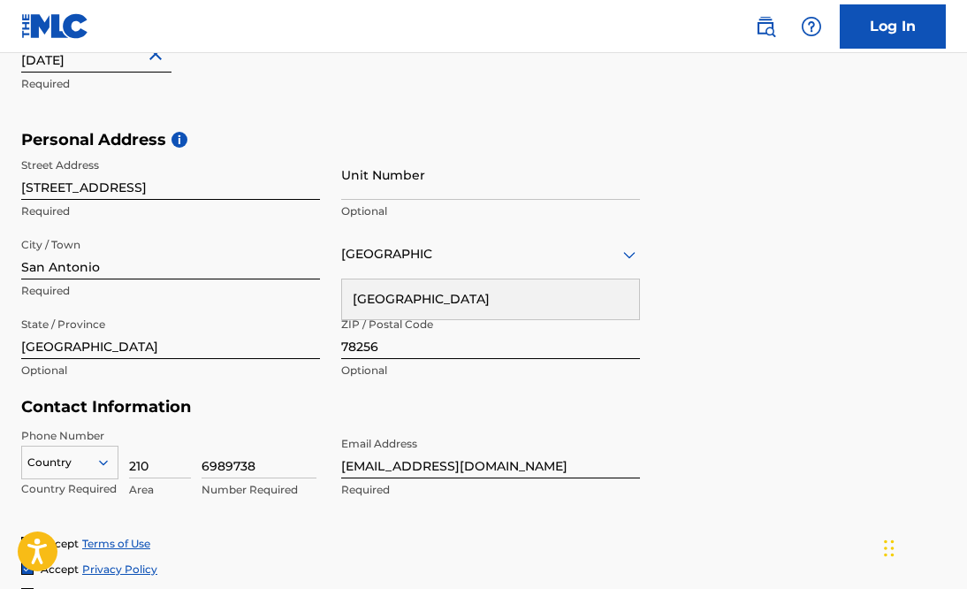
click at [775, 322] on div "Personal Address i Street Address 6602 Arbor Meadow Rd Required Unit Number Opt…" at bounding box center [483, 264] width 925 height 268
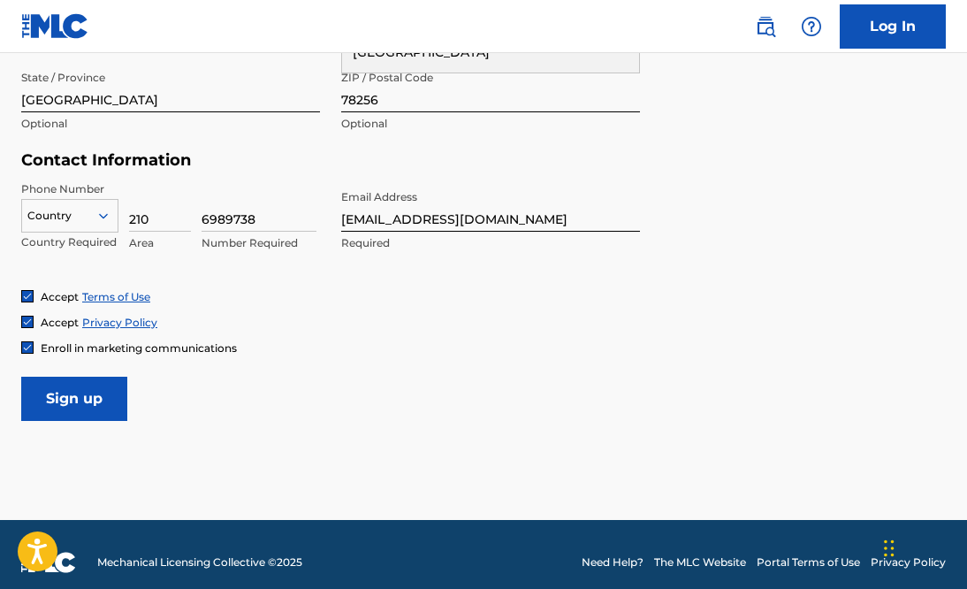
scroll to position [777, 0]
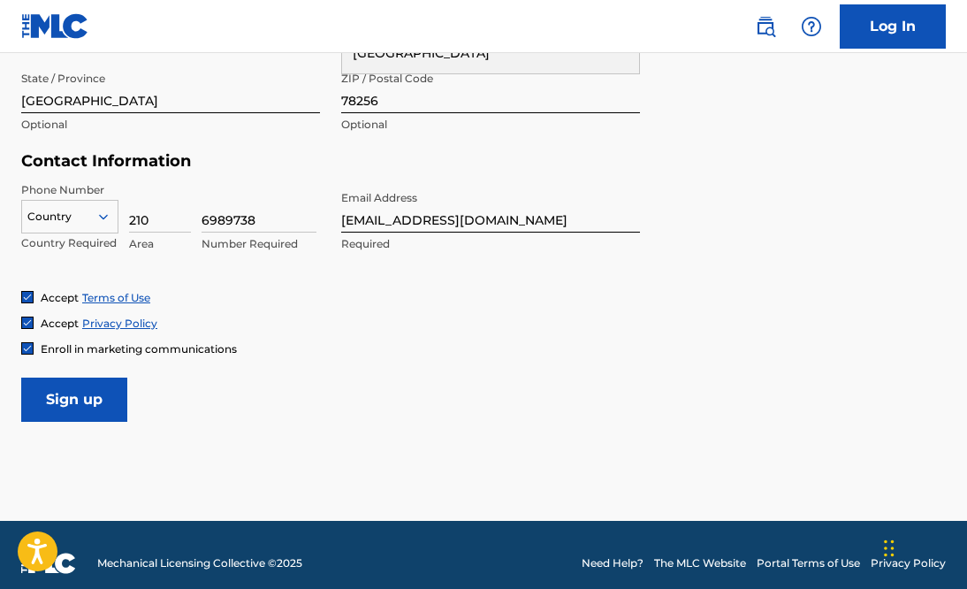
click at [82, 405] on input "Sign up" at bounding box center [74, 400] width 106 height 44
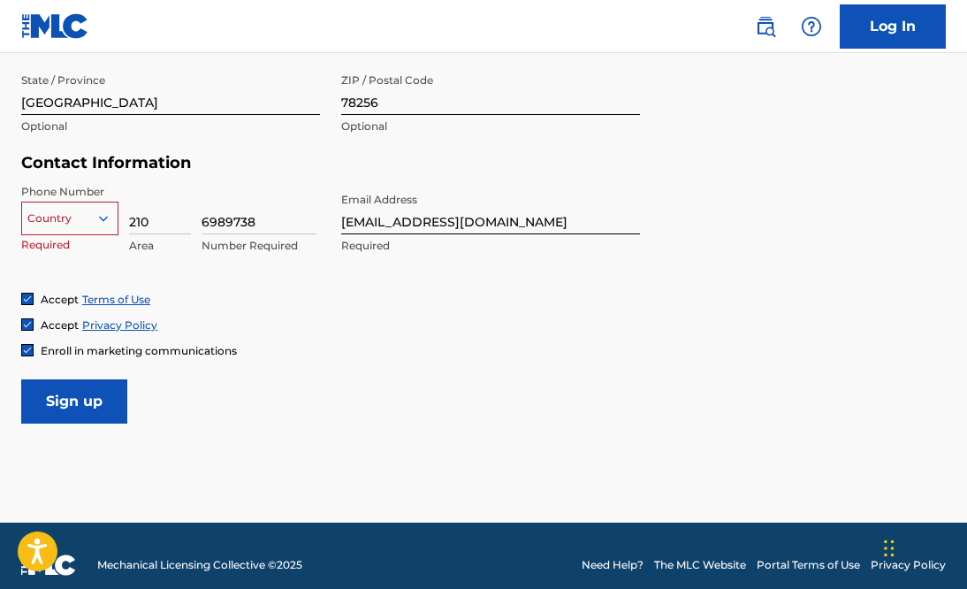
click at [90, 222] on div at bounding box center [70, 218] width 96 height 19
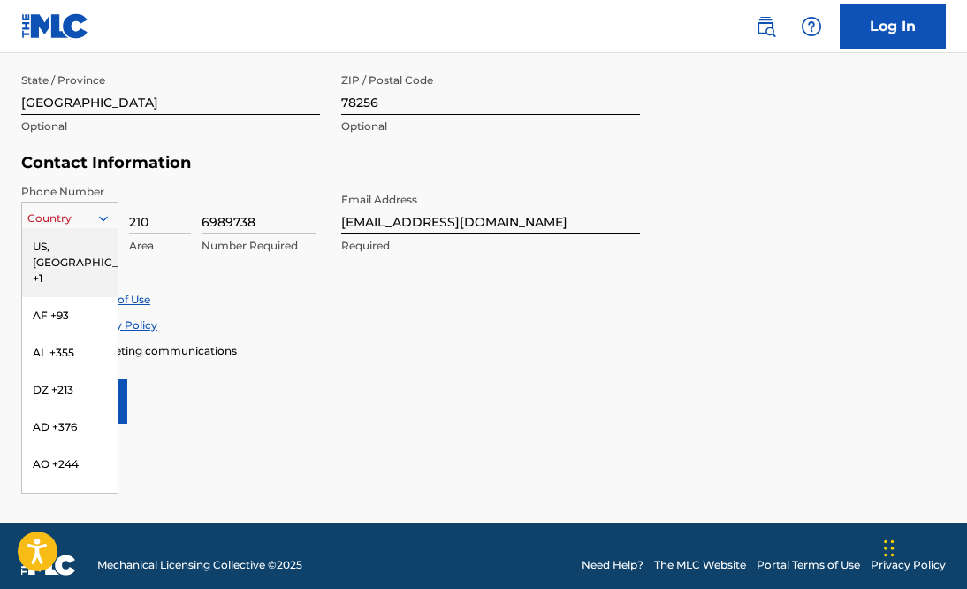
click at [78, 243] on div "US, CA +1" at bounding box center [70, 262] width 96 height 69
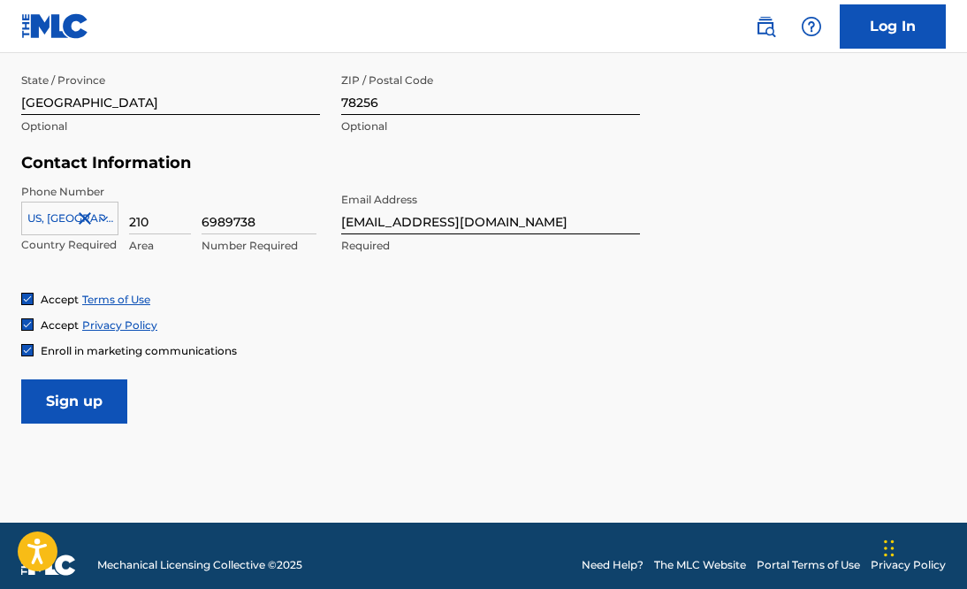
click at [87, 393] on input "Sign up" at bounding box center [74, 401] width 106 height 44
click at [88, 401] on input "Sign up" at bounding box center [74, 401] width 106 height 44
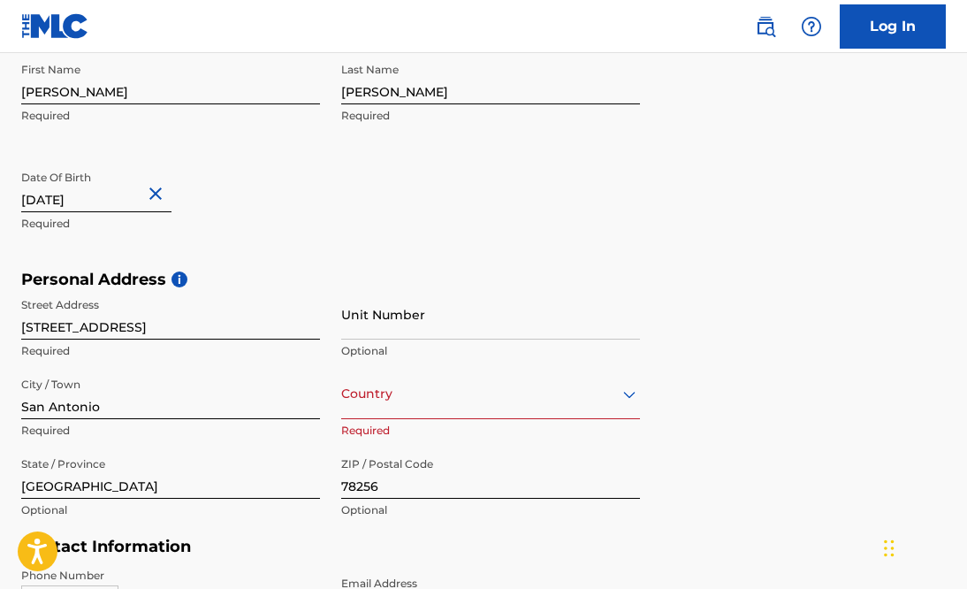
click at [407, 384] on div "option , selected. Select is focused ,type to refine list, press Down to open t…" at bounding box center [490, 394] width 299 height 50
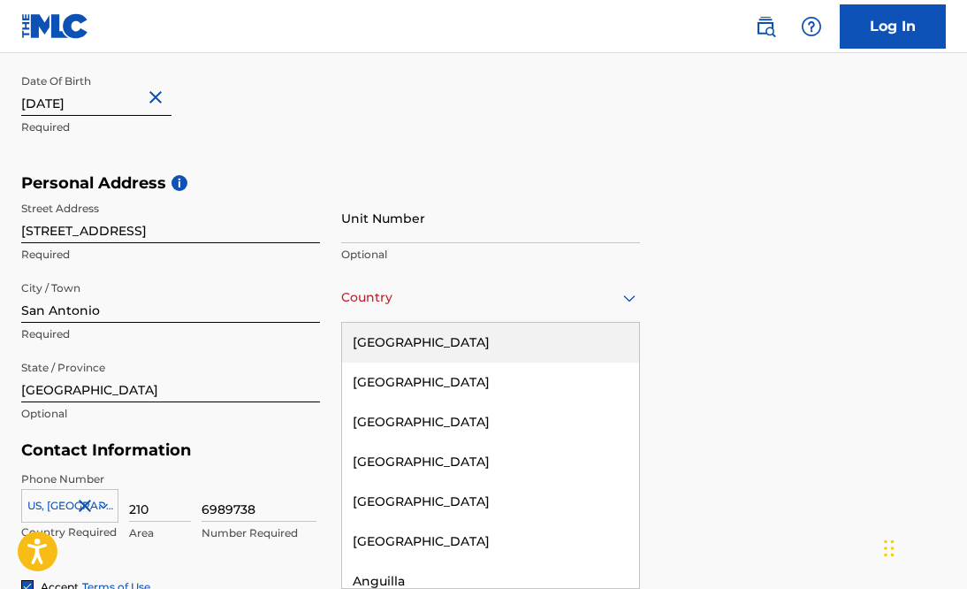
click at [411, 336] on div "United States" at bounding box center [490, 343] width 297 height 40
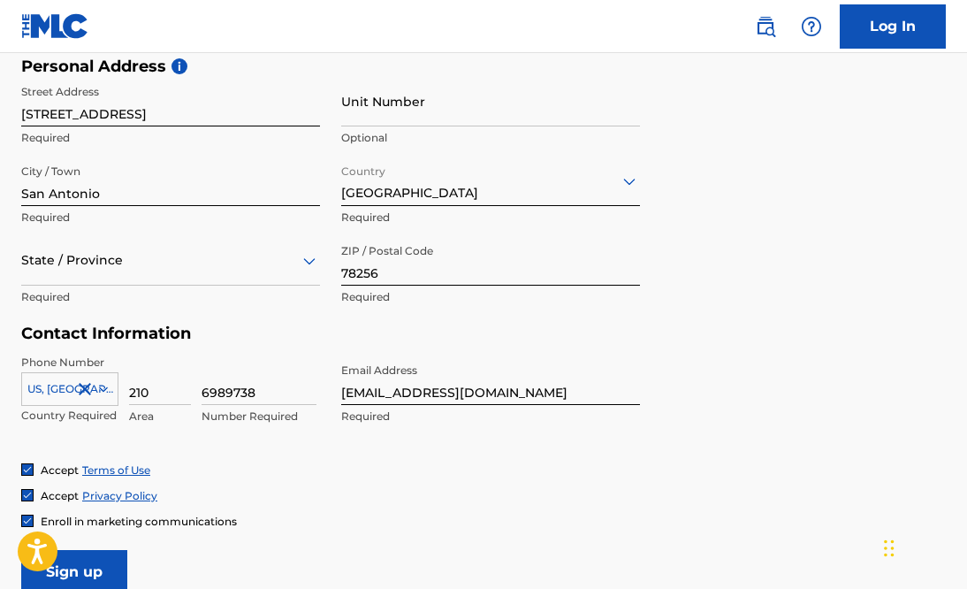
scroll to position [793, 0]
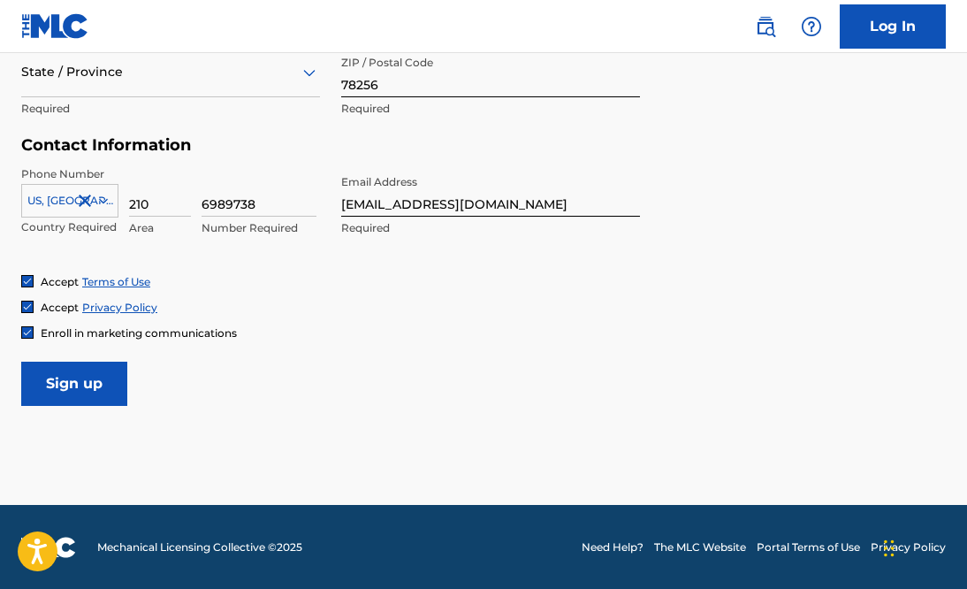
click at [83, 378] on input "Sign up" at bounding box center [74, 384] width 106 height 44
click at [87, 77] on div at bounding box center [170, 72] width 299 height 22
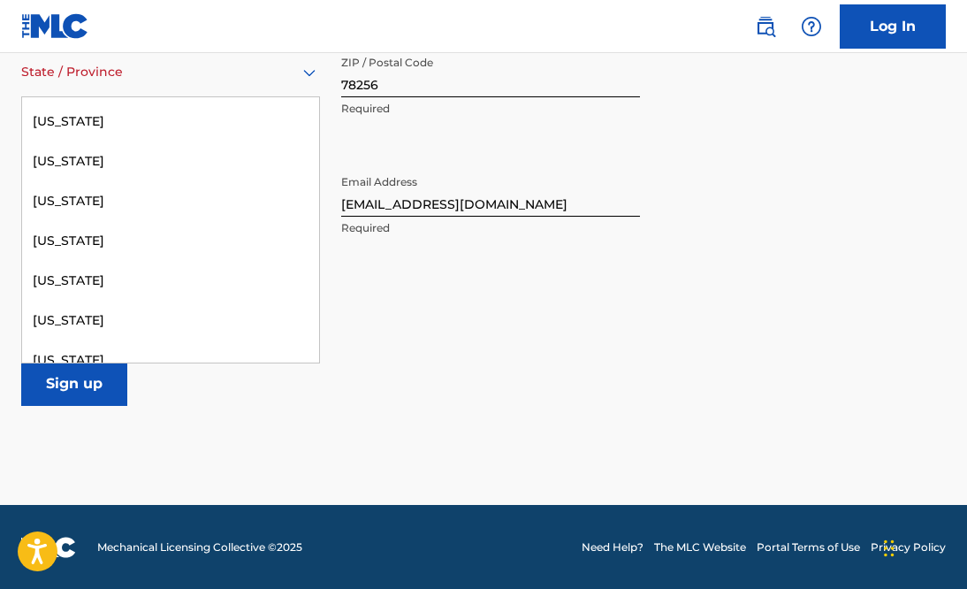
scroll to position [1698, 0]
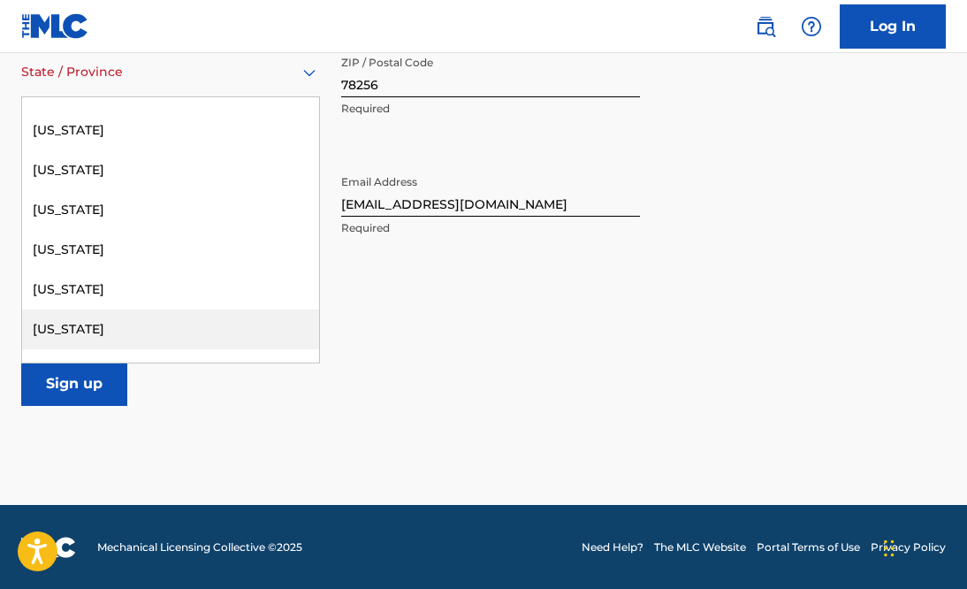
click at [54, 322] on div "Texas" at bounding box center [170, 329] width 297 height 40
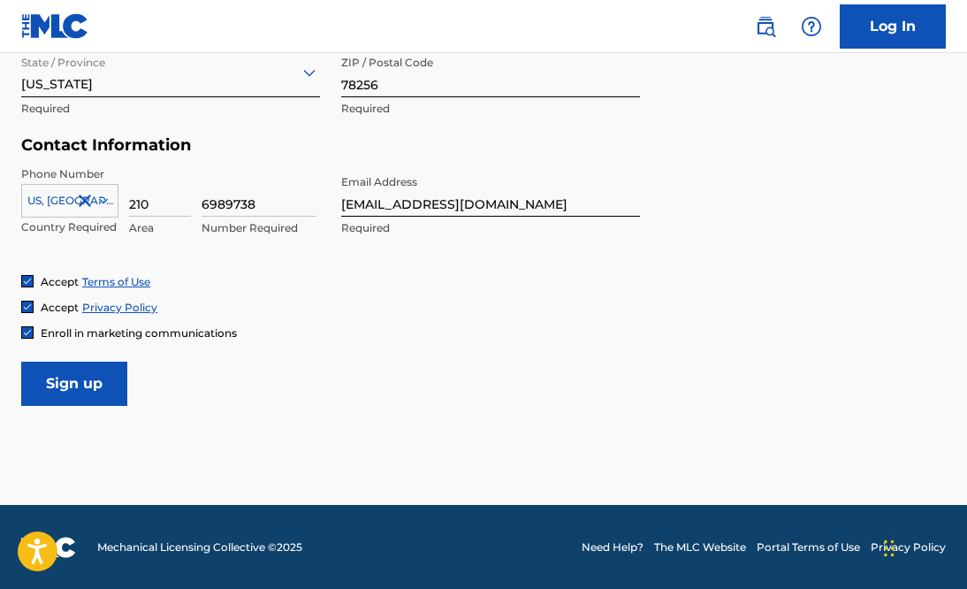
click at [66, 373] on input "Sign up" at bounding box center [74, 384] width 106 height 44
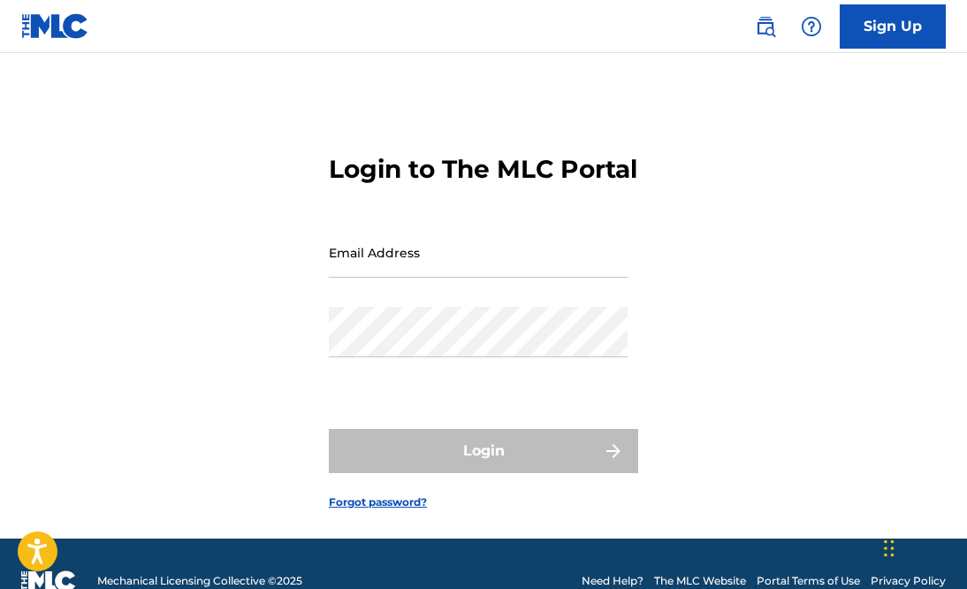
click at [364, 278] on input "Email Address" at bounding box center [478, 252] width 299 height 50
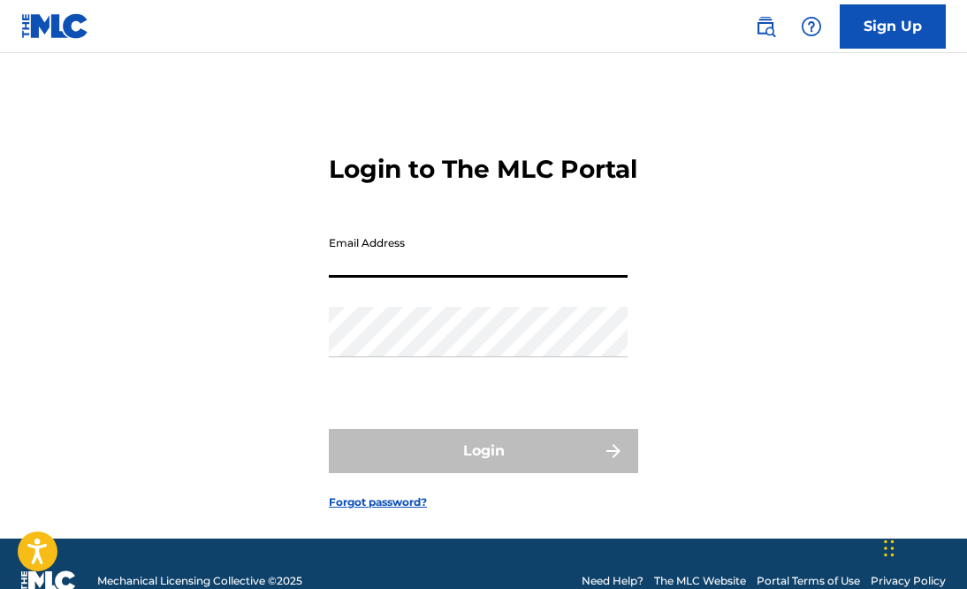
type input "[EMAIL_ADDRESS][DOMAIN_NAME]"
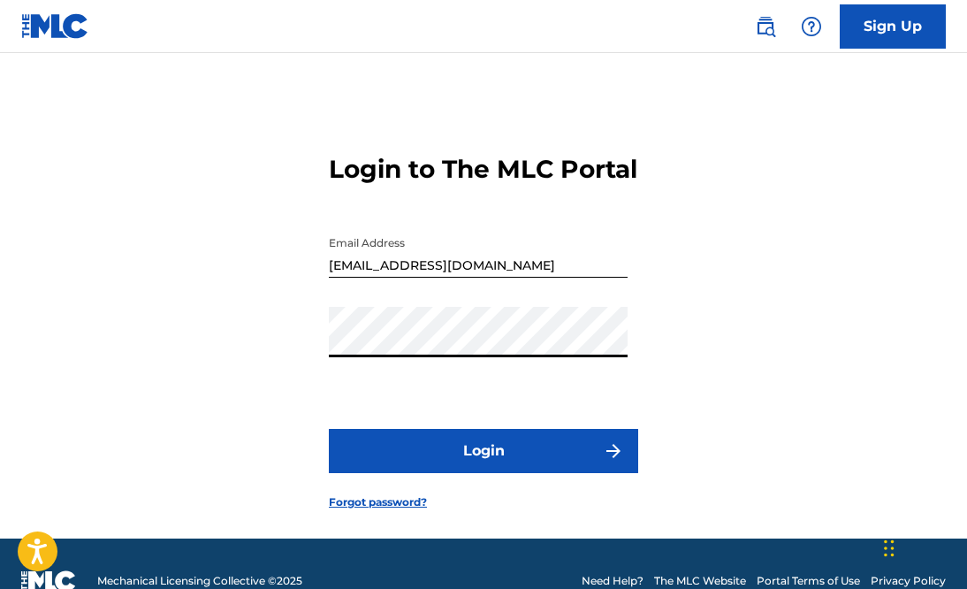
click at [369, 386] on div "Password" at bounding box center [478, 347] width 299 height 80
click at [384, 473] on button "Login" at bounding box center [483, 451] width 309 height 44
click at [394, 510] on link "Forgot password?" at bounding box center [378, 502] width 98 height 16
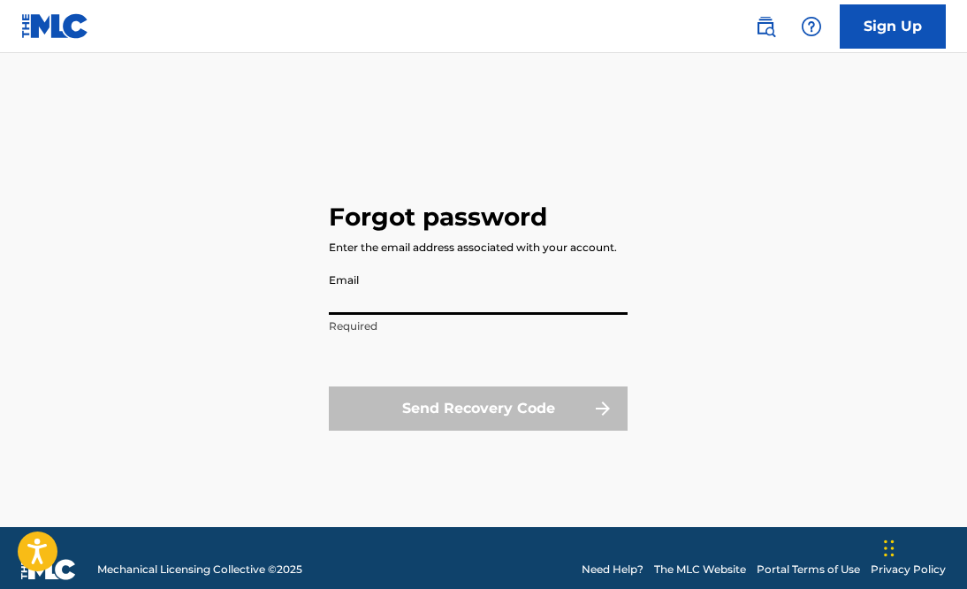
click at [428, 308] on input "Email" at bounding box center [478, 289] width 299 height 50
type input "[EMAIL_ADDRESS][DOMAIN_NAME]"
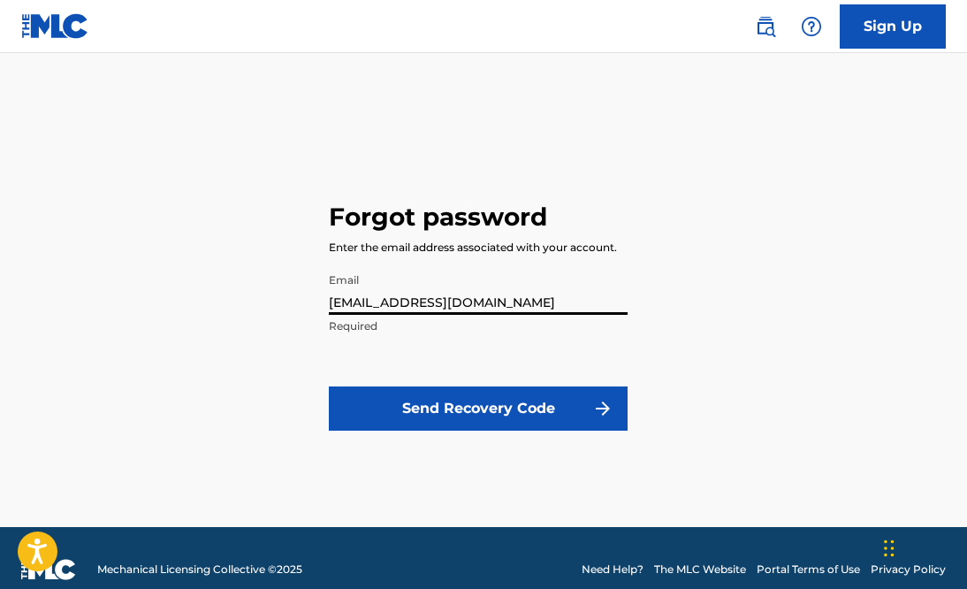
click at [416, 404] on button "Send Recovery Code" at bounding box center [478, 408] width 299 height 44
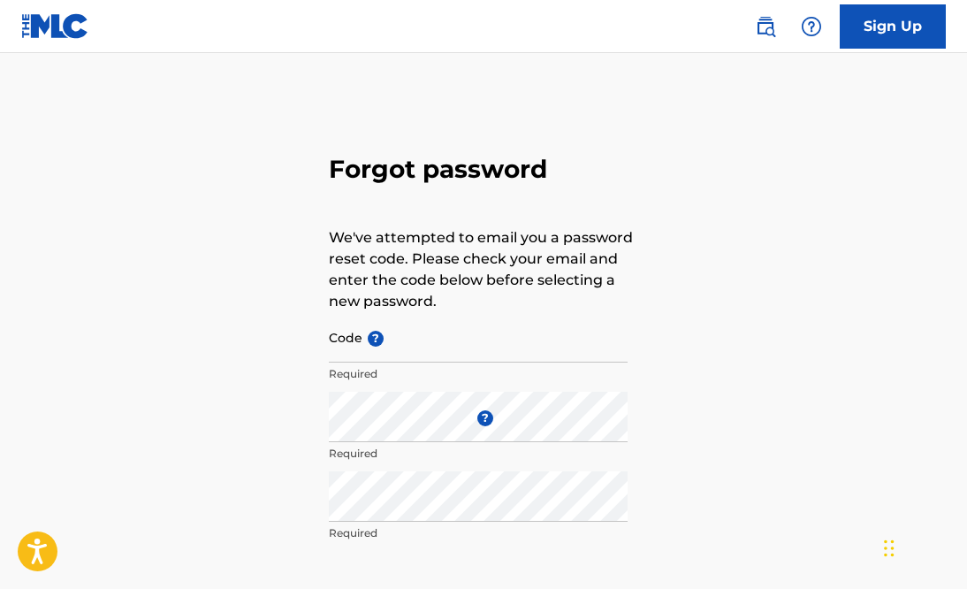
type input "jsyler61@gmail.com"
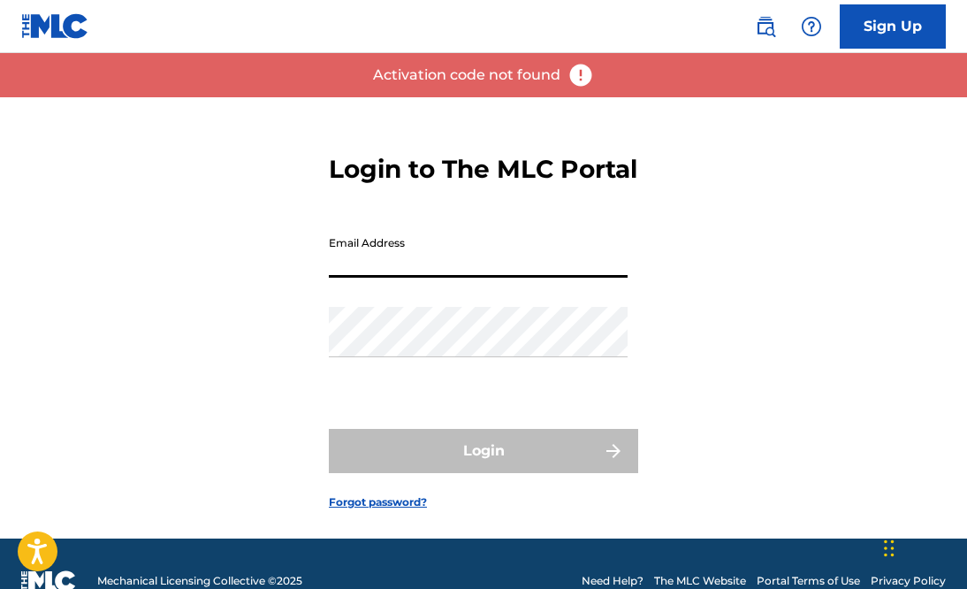
click at [372, 278] on input "Email Address" at bounding box center [478, 252] width 299 height 50
type input "[EMAIL_ADDRESS][DOMAIN_NAME]"
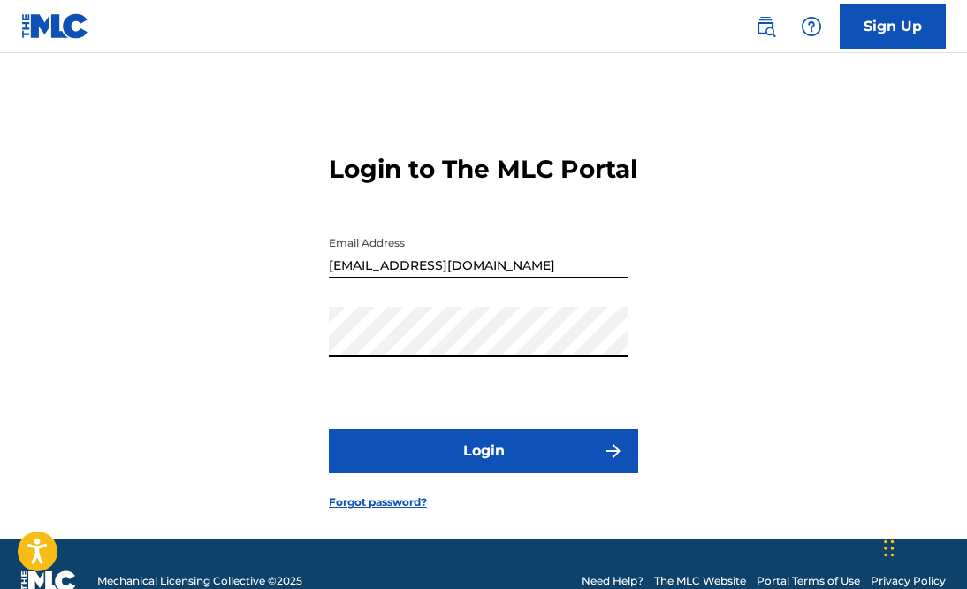
click at [385, 426] on form "Login to The MLC Portal Email Address [EMAIL_ADDRESS][DOMAIN_NAME] Password Log…" at bounding box center [483, 317] width 309 height 441
click at [409, 473] on button "Login" at bounding box center [483, 451] width 309 height 44
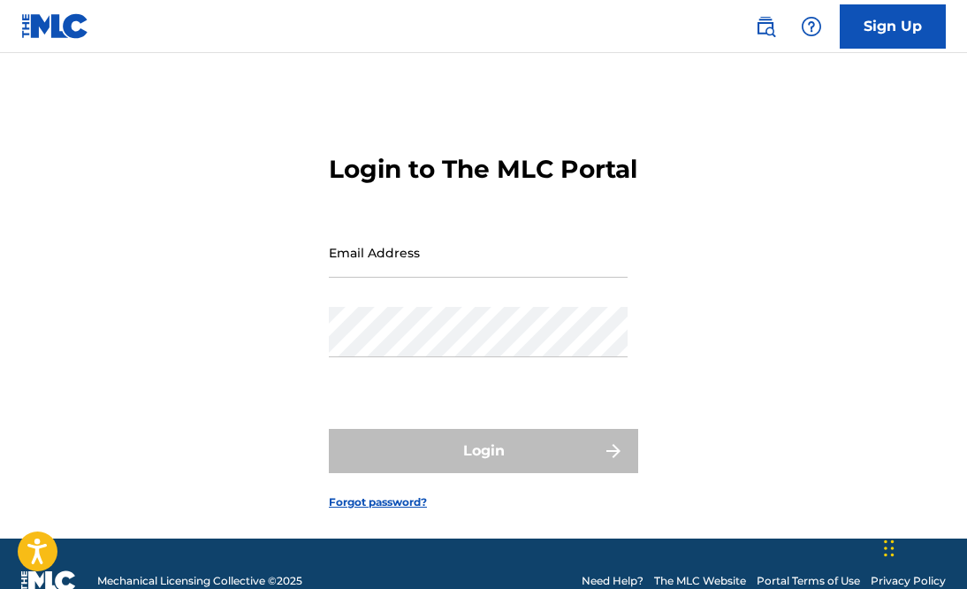
click at [413, 278] on input "Email Address" at bounding box center [478, 252] width 299 height 50
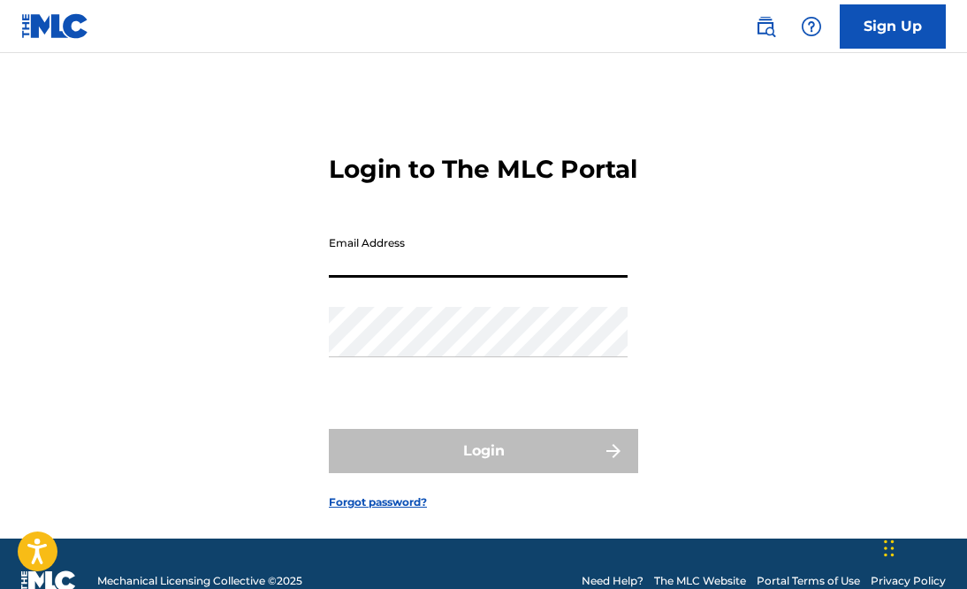
type input "[EMAIL_ADDRESS][DOMAIN_NAME]"
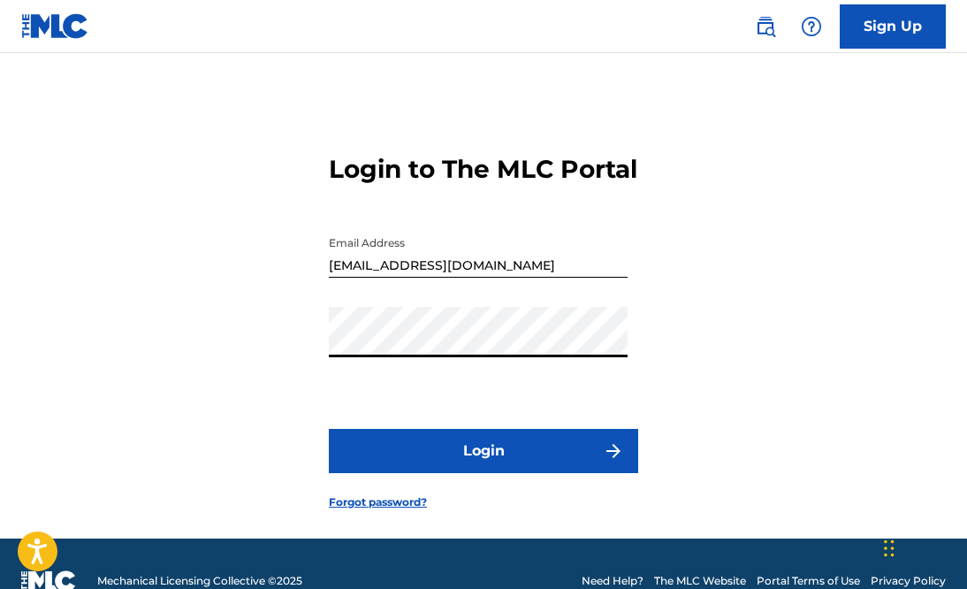
click at [385, 386] on div "Password" at bounding box center [478, 347] width 299 height 80
click at [417, 473] on button "Login" at bounding box center [483, 451] width 309 height 44
click at [703, 510] on div "Login to The MLC Portal Email Address [EMAIL_ADDRESS][DOMAIN_NAME] Password Log…" at bounding box center [483, 317] width 967 height 441
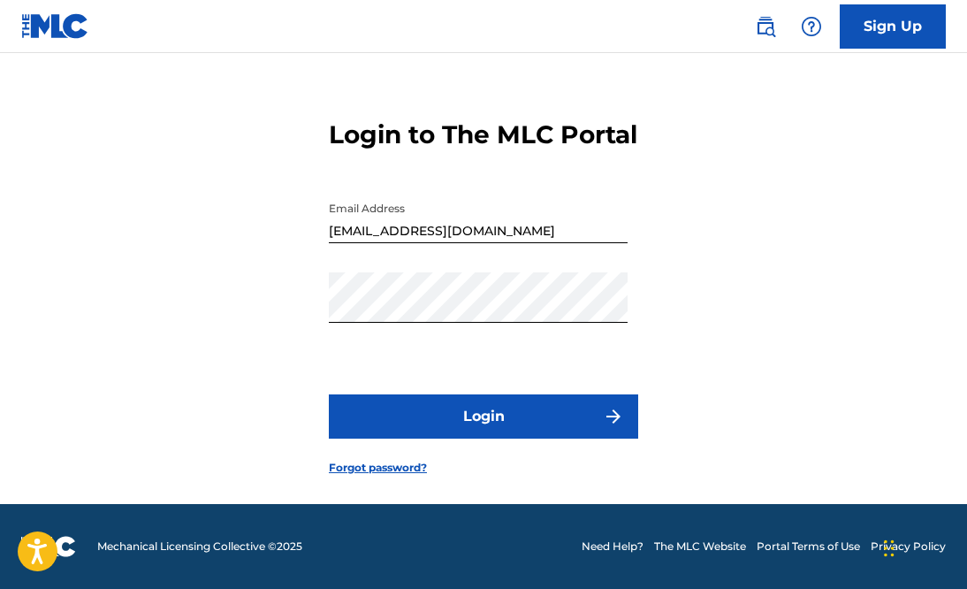
scroll to position [59, 0]
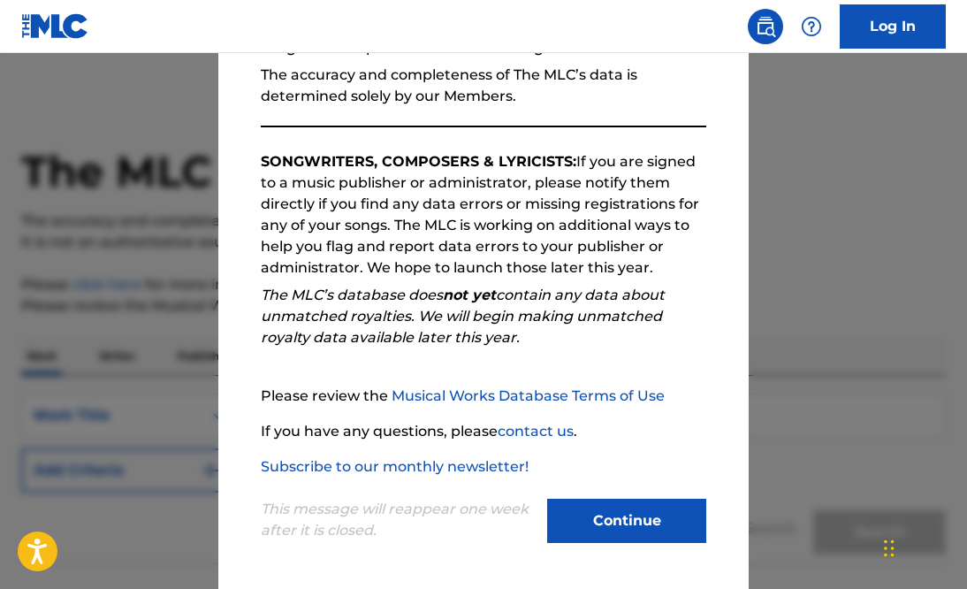
scroll to position [220, 0]
click at [592, 513] on button "Continue" at bounding box center [626, 520] width 159 height 44
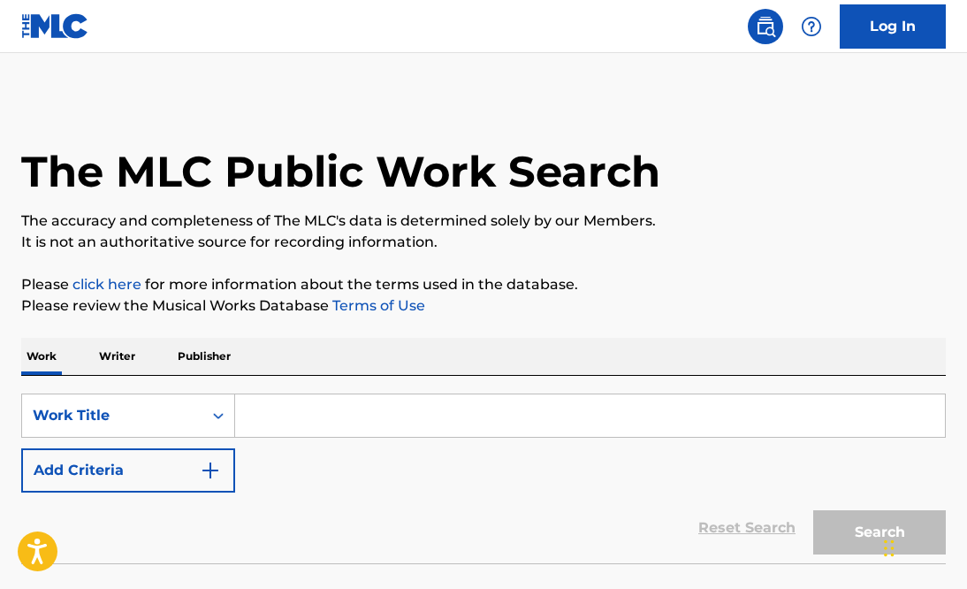
click at [126, 357] on p "Writer" at bounding box center [117, 356] width 47 height 37
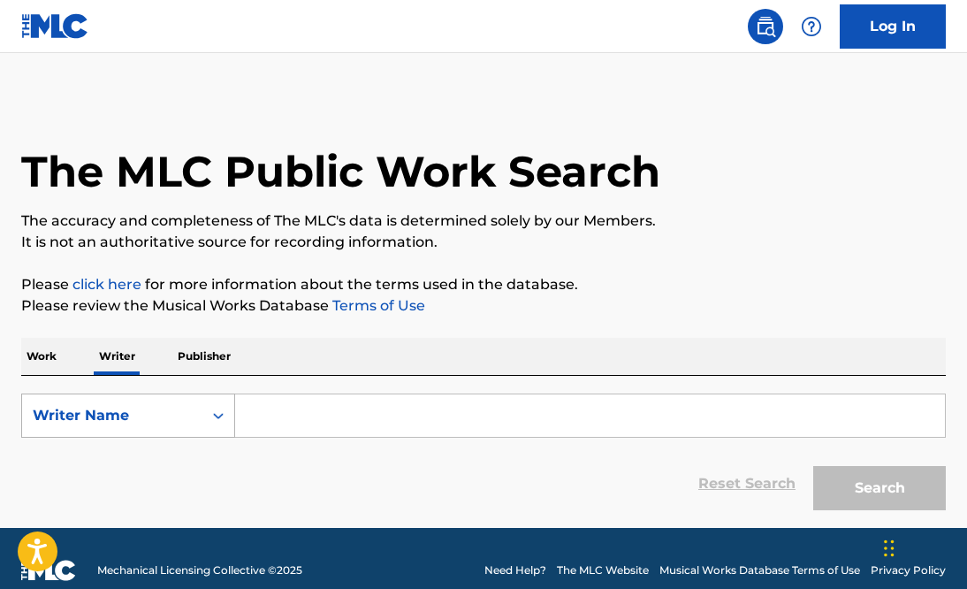
click at [225, 414] on icon "Search Form" at bounding box center [219, 416] width 18 height 18
click at [126, 509] on div "Writer Name" at bounding box center [128, 504] width 212 height 44
click at [275, 417] on input "Search Form" at bounding box center [590, 415] width 710 height 42
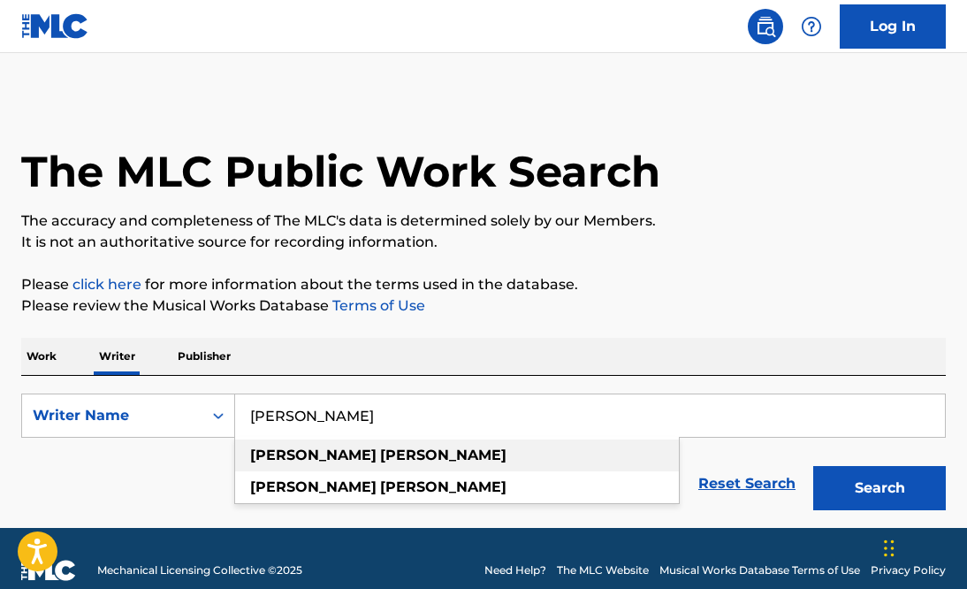
type input "[PERSON_NAME]"
click at [337, 452] on div "james syler" at bounding box center [457, 455] width 444 height 32
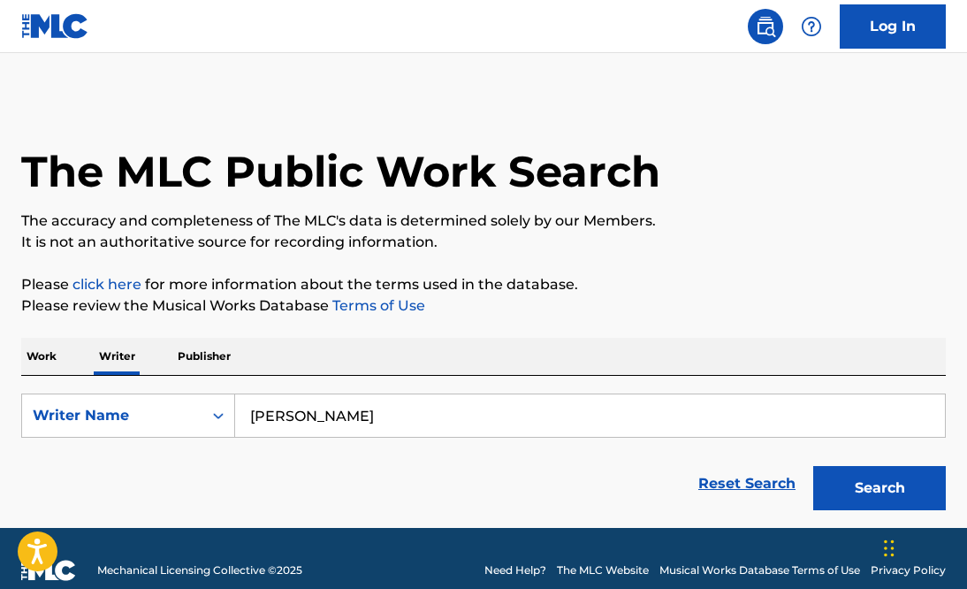
click at [898, 491] on button "Search" at bounding box center [880, 488] width 133 height 44
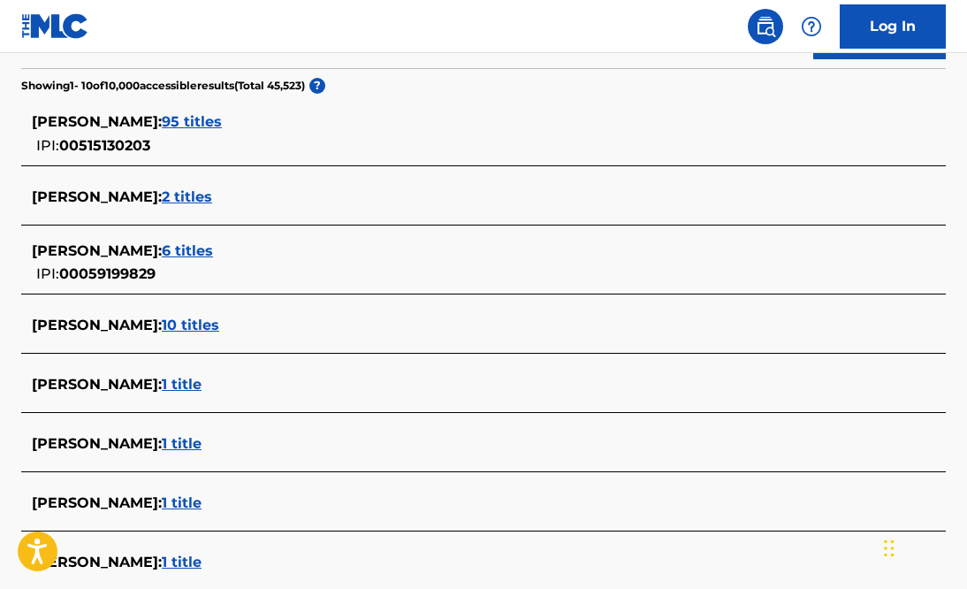
scroll to position [452, 0]
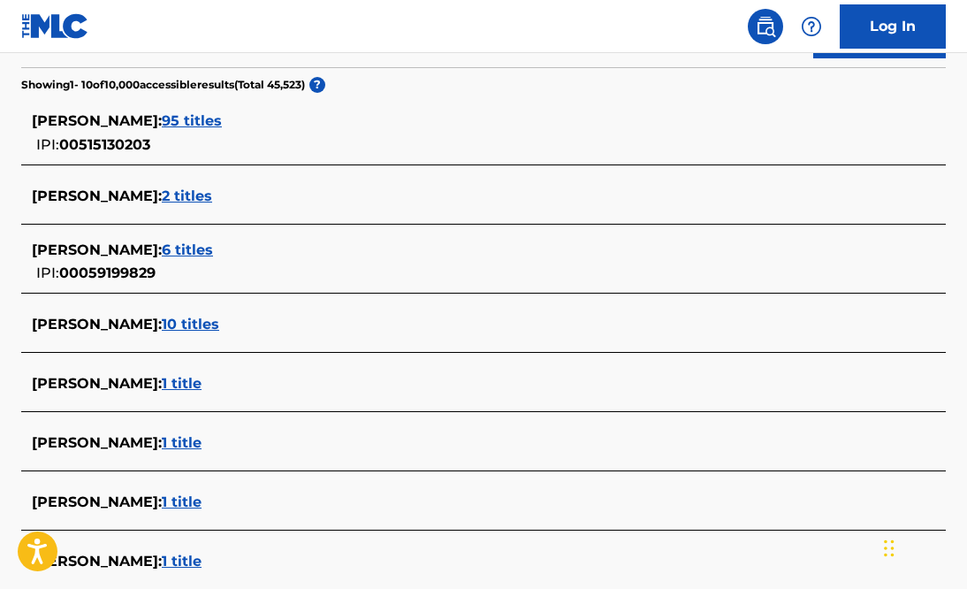
click at [164, 383] on span "1 title" at bounding box center [182, 383] width 40 height 17
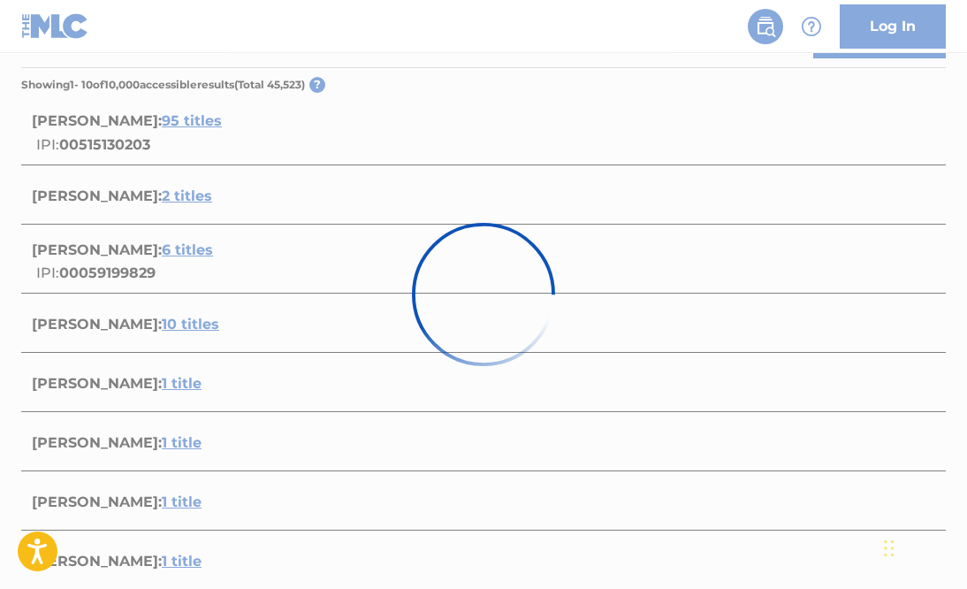
scroll to position [318, 0]
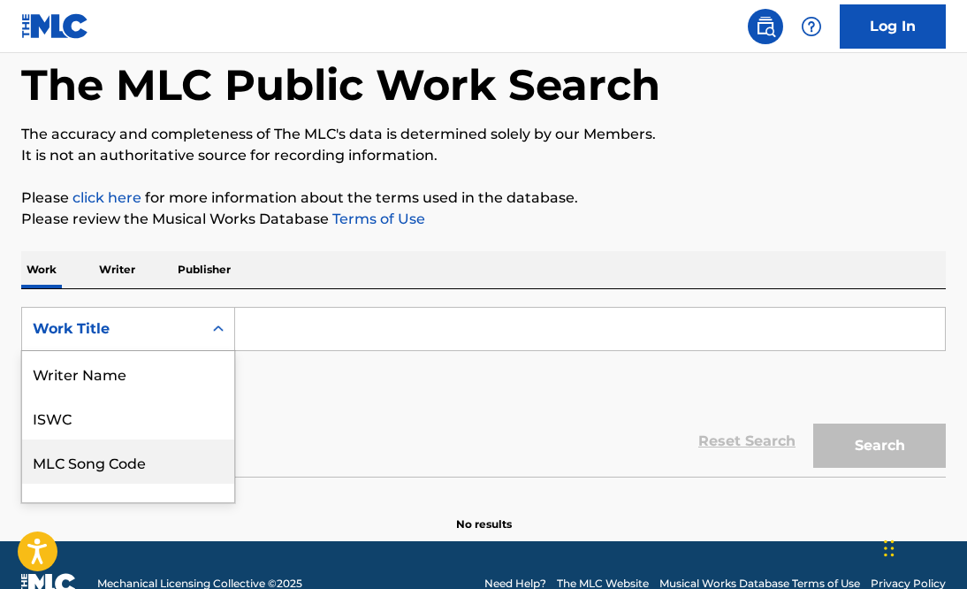
click at [214, 351] on div "MLC Song Code, 3 of 8. 8 results available. Use Up and Down to choose options, …" at bounding box center [128, 329] width 214 height 44
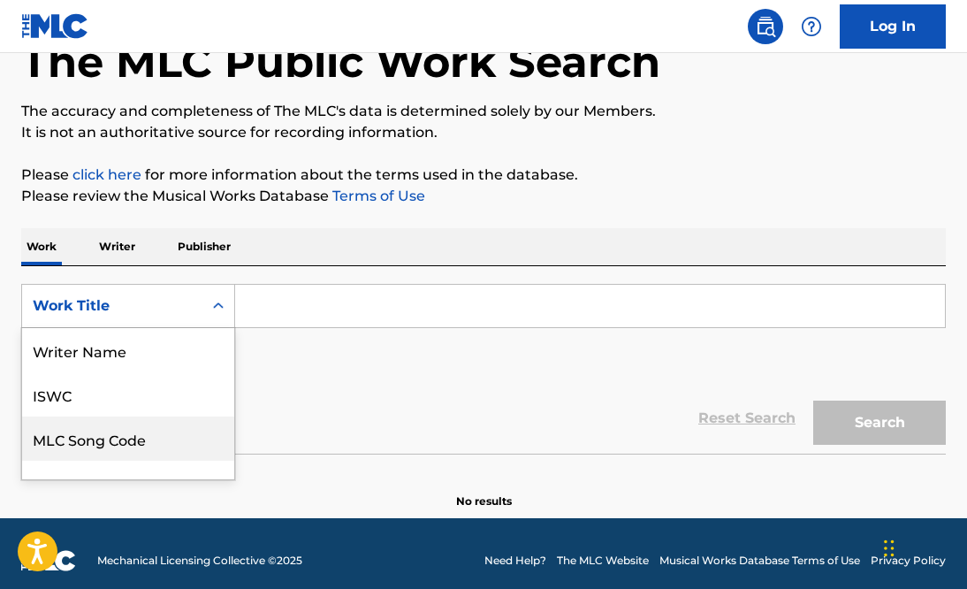
scroll to position [88, 0]
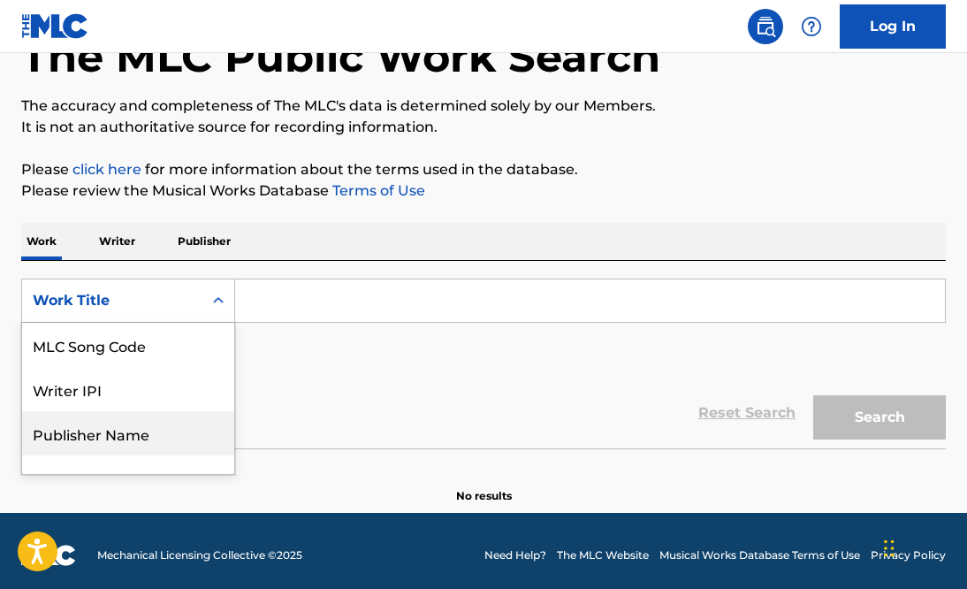
click at [172, 432] on div "Publisher Name" at bounding box center [128, 433] width 212 height 44
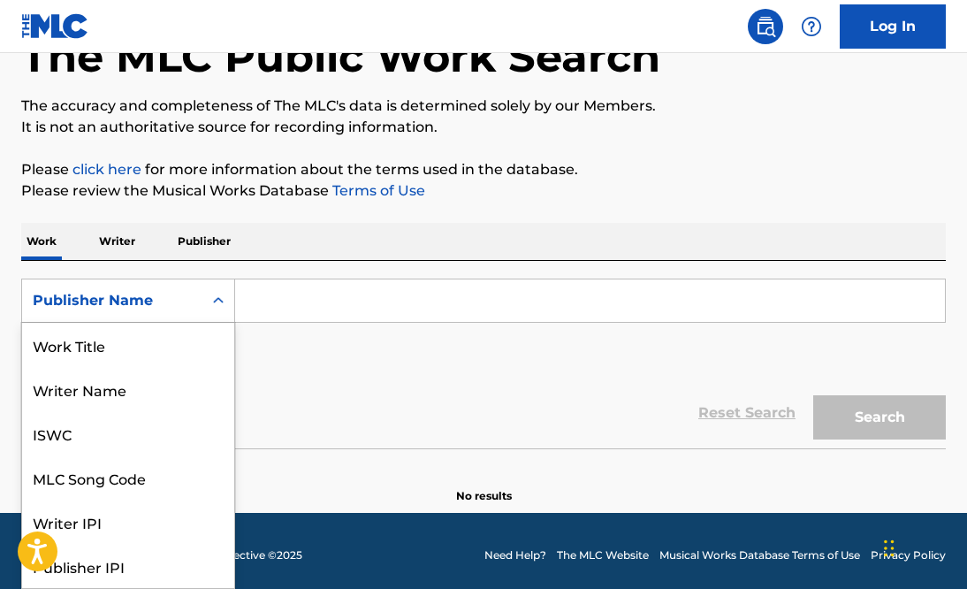
click at [217, 298] on icon "Search Form" at bounding box center [219, 301] width 18 height 18
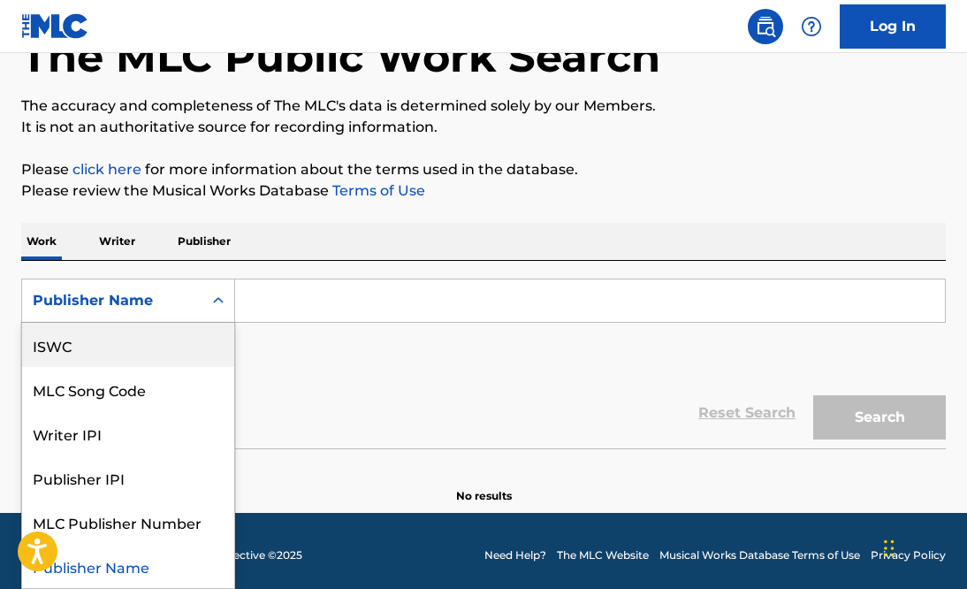
click at [122, 241] on p "Writer" at bounding box center [117, 241] width 47 height 37
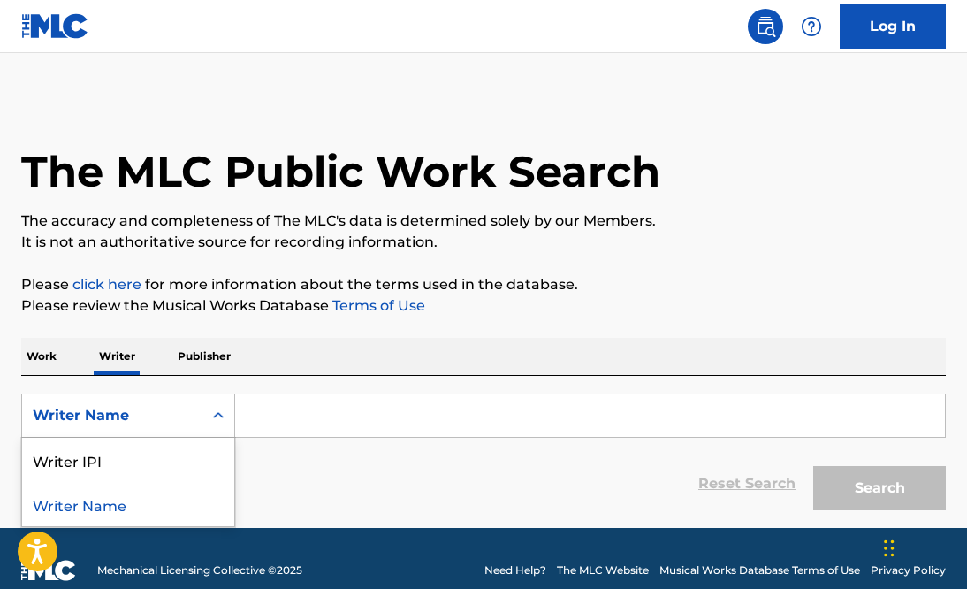
click at [158, 422] on div "Writer Name" at bounding box center [112, 415] width 159 height 21
click at [101, 501] on div "Writer Name" at bounding box center [128, 504] width 212 height 44
click at [294, 422] on input "Search Form" at bounding box center [590, 415] width 710 height 42
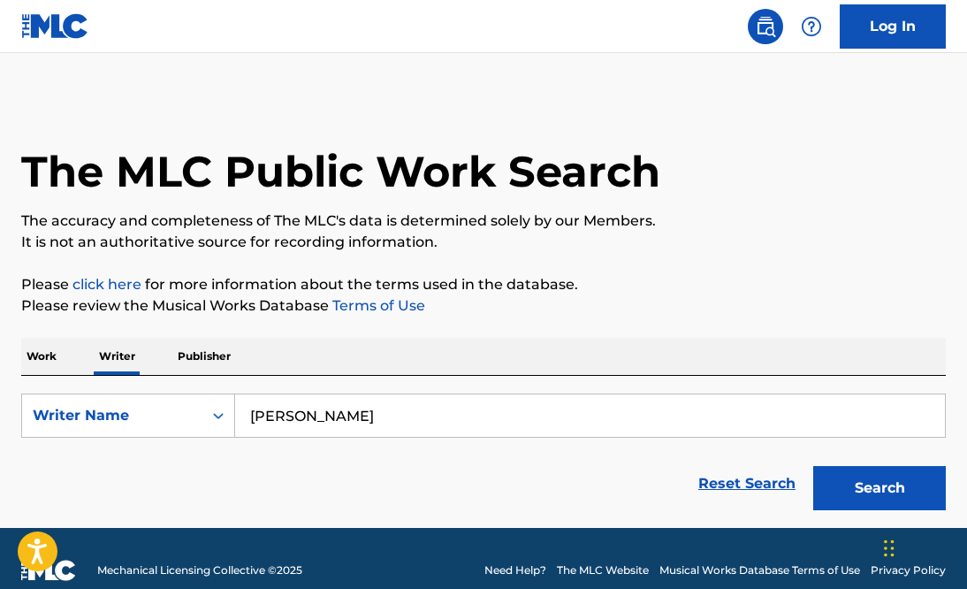
type input "syler, james"
click at [846, 495] on button "Search" at bounding box center [880, 488] width 133 height 44
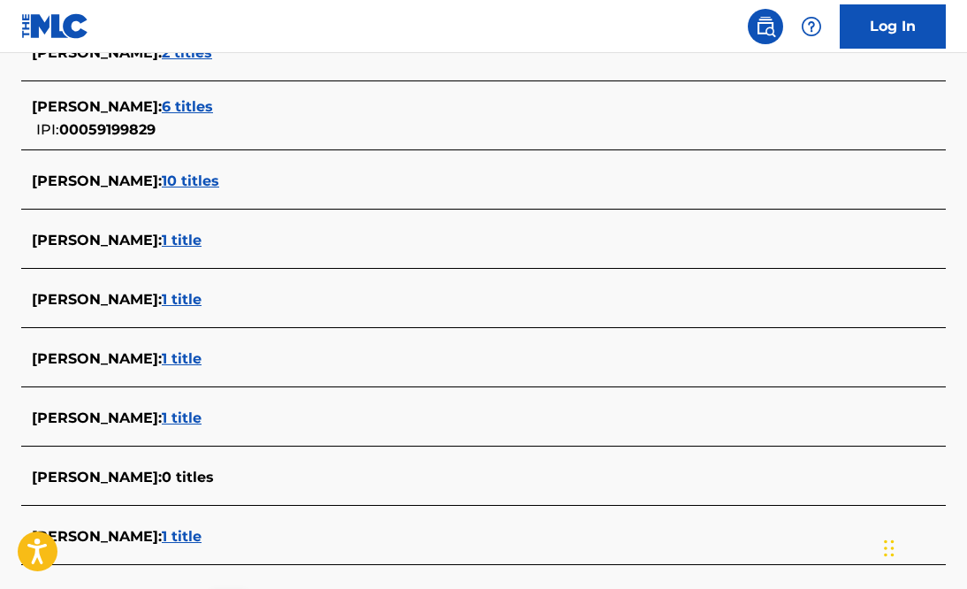
scroll to position [601, 0]
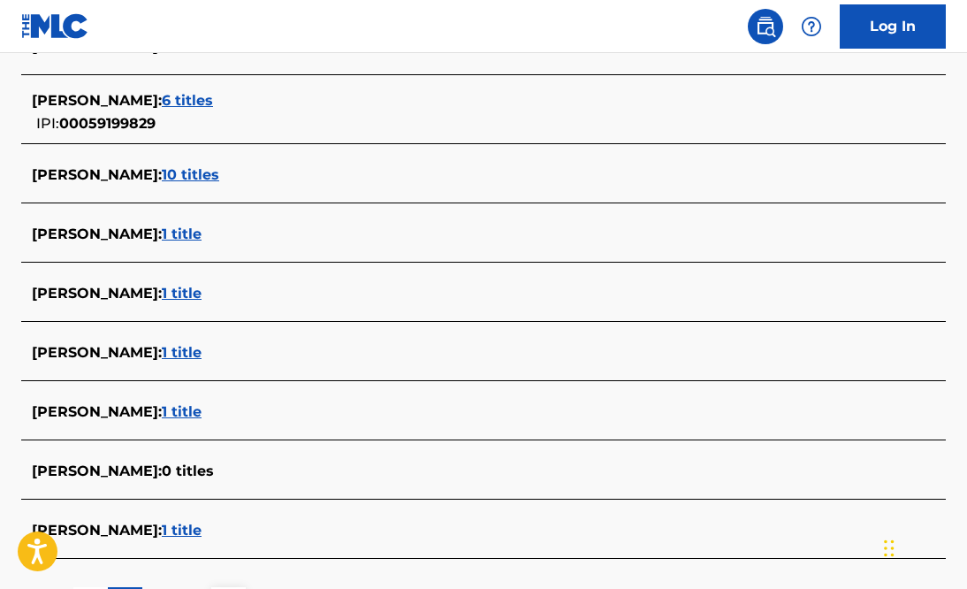
click at [162, 175] on span "10 titles" at bounding box center [190, 174] width 57 height 17
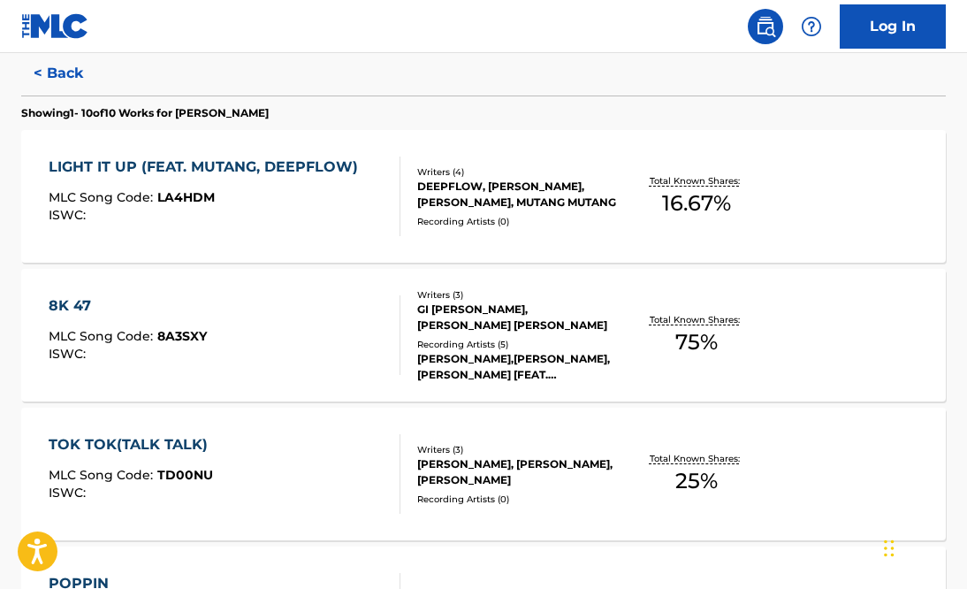
scroll to position [470, 0]
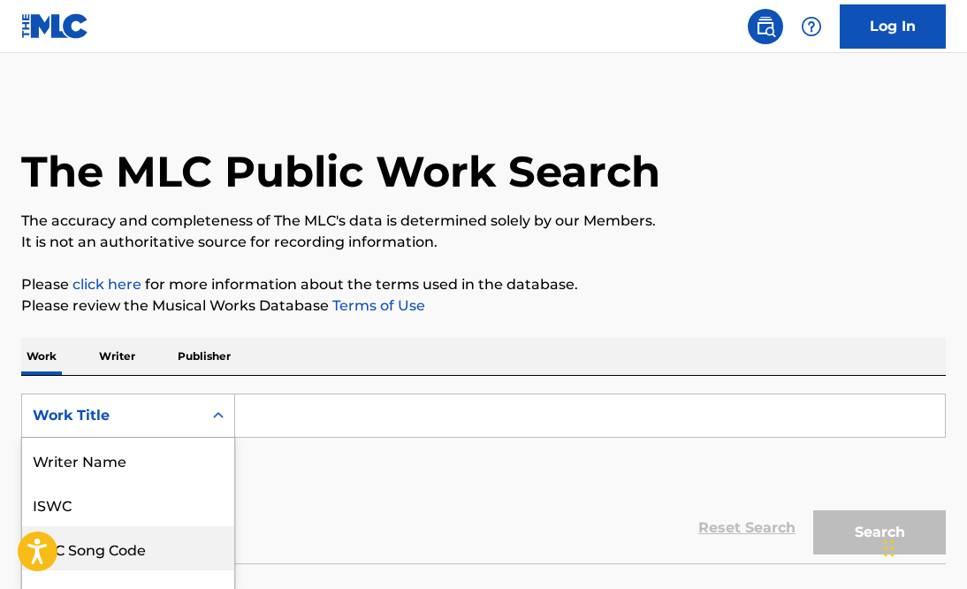
scroll to position [105, 0]
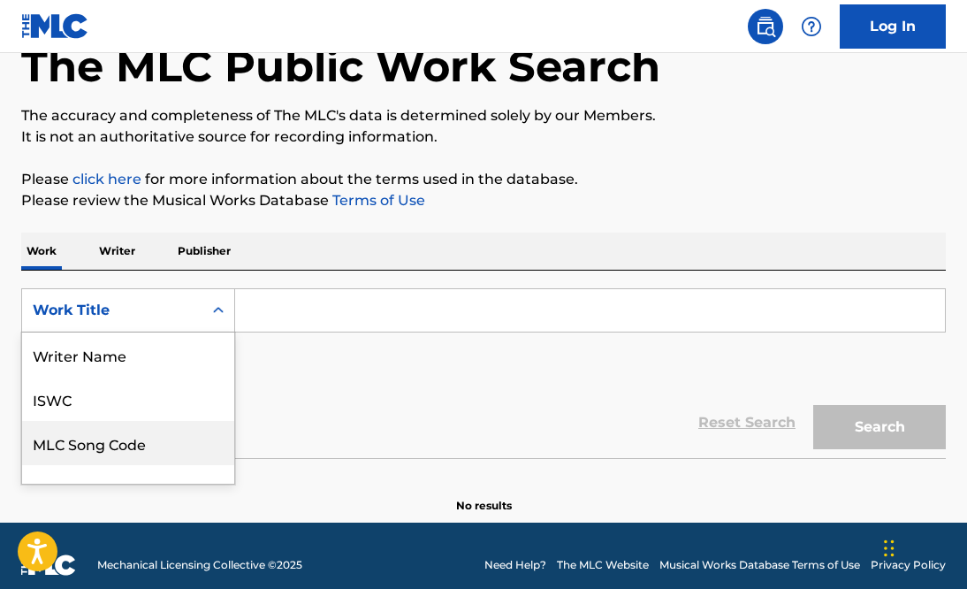
click at [164, 332] on div "MLC Song Code, 3 of 8. 8 results available. Use Up and Down to choose options, …" at bounding box center [128, 310] width 214 height 44
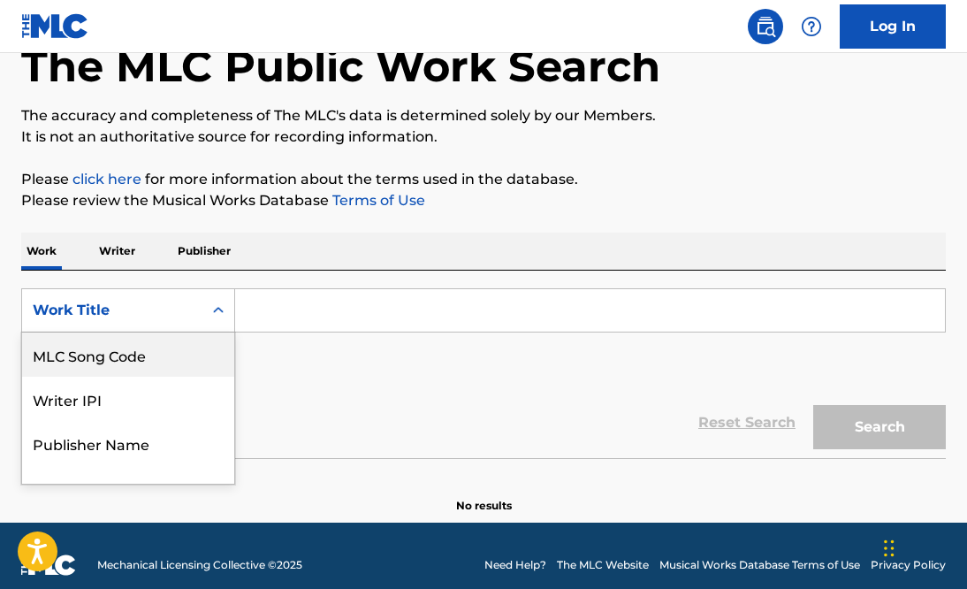
scroll to position [115, 0]
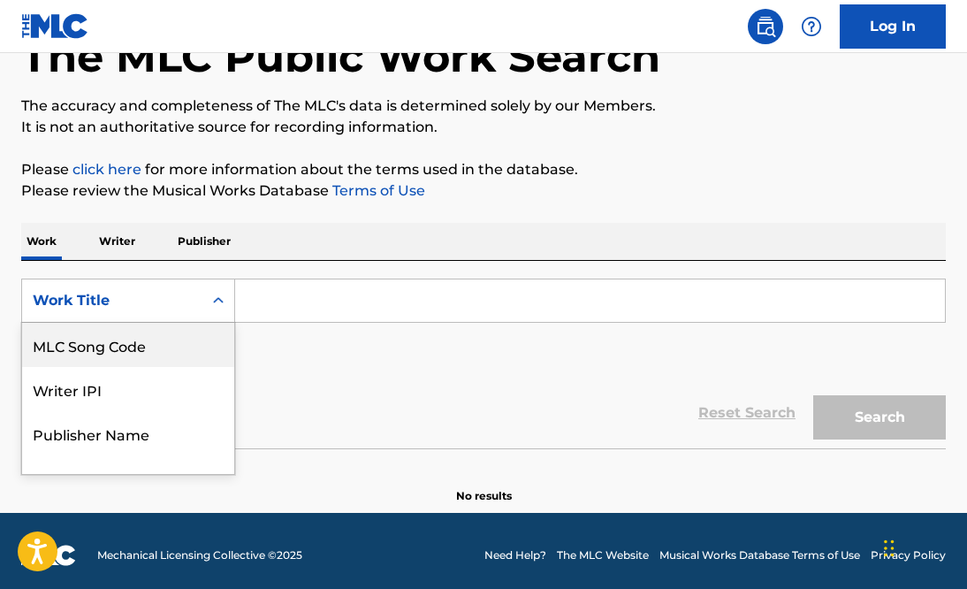
click at [123, 241] on p "Writer" at bounding box center [117, 241] width 47 height 37
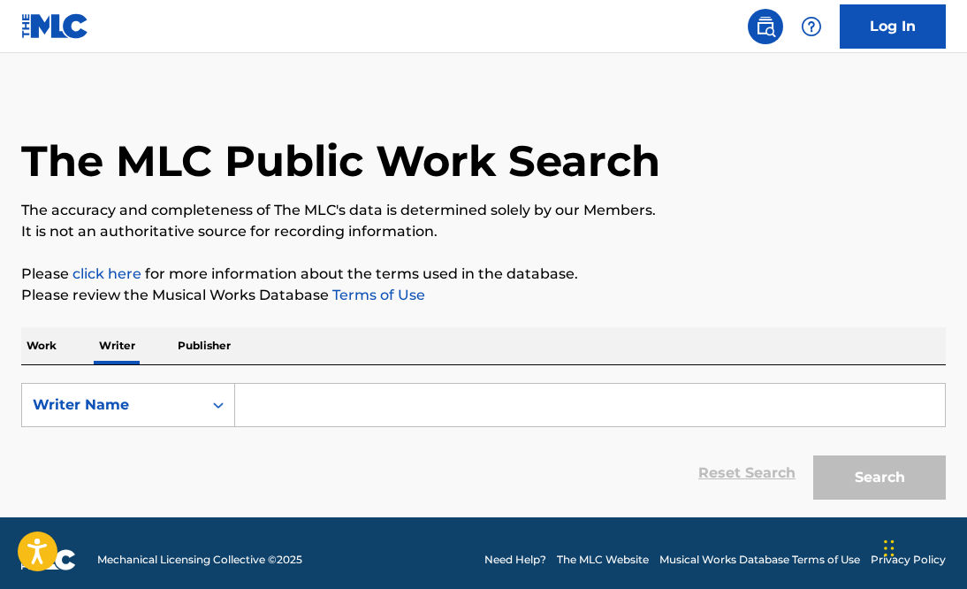
scroll to position [8, 0]
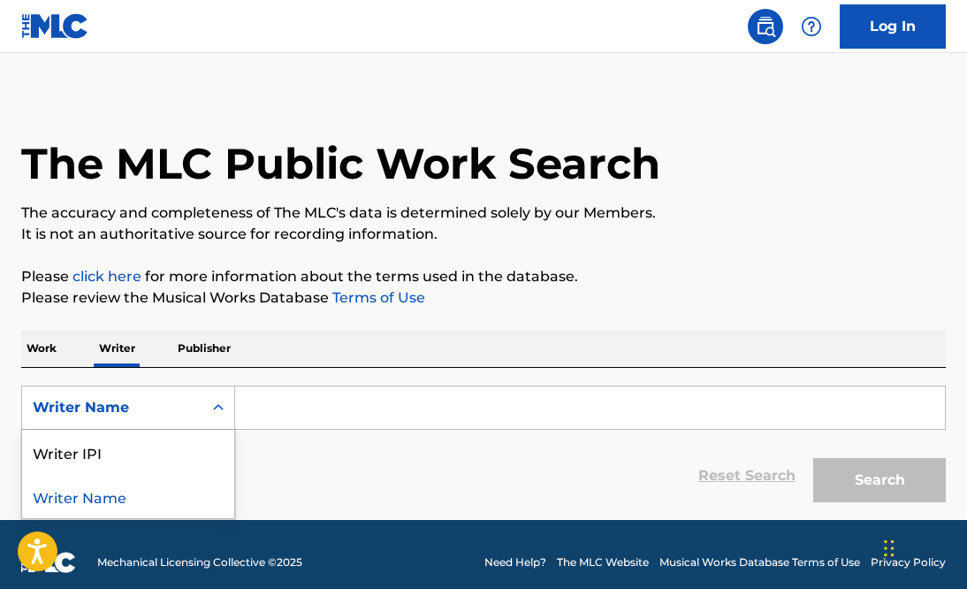
click at [218, 413] on icon "Search Form" at bounding box center [219, 408] width 18 height 18
click at [218, 417] on div "Search Form" at bounding box center [218, 408] width 32 height 32
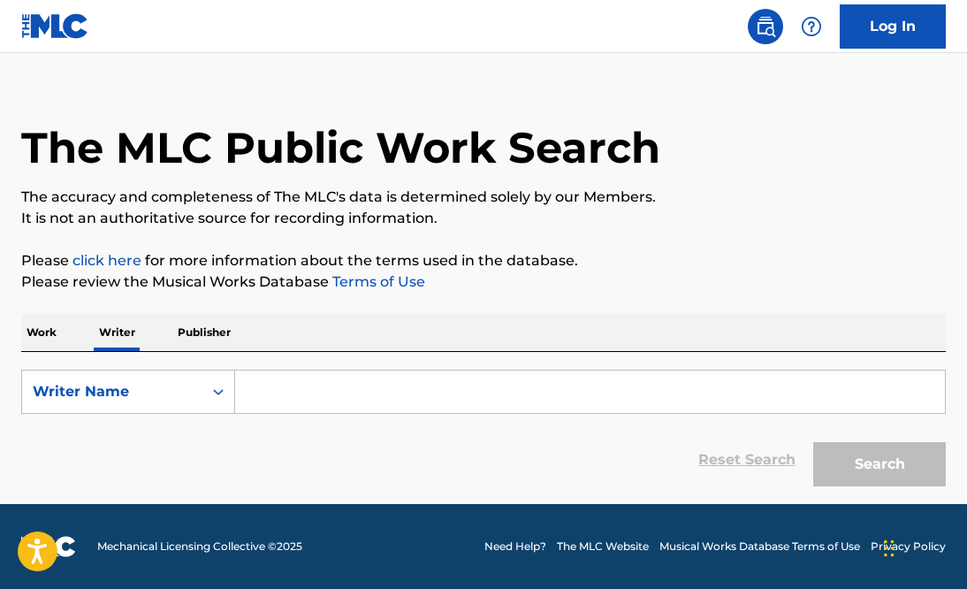
click at [277, 393] on input "Search Form" at bounding box center [590, 392] width 710 height 42
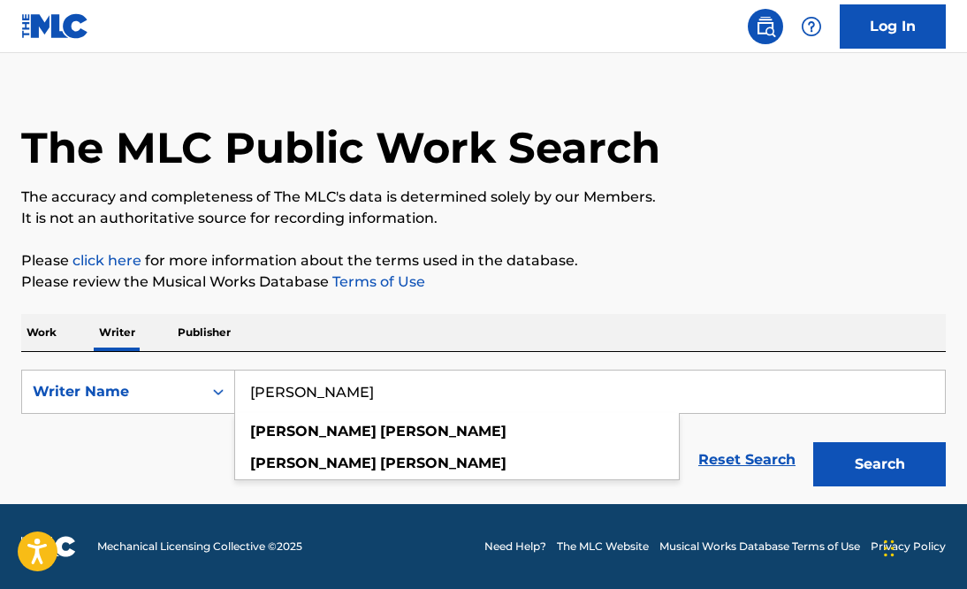
type input "[PERSON_NAME]"
click at [814, 442] on button "Search" at bounding box center [880, 464] width 133 height 44
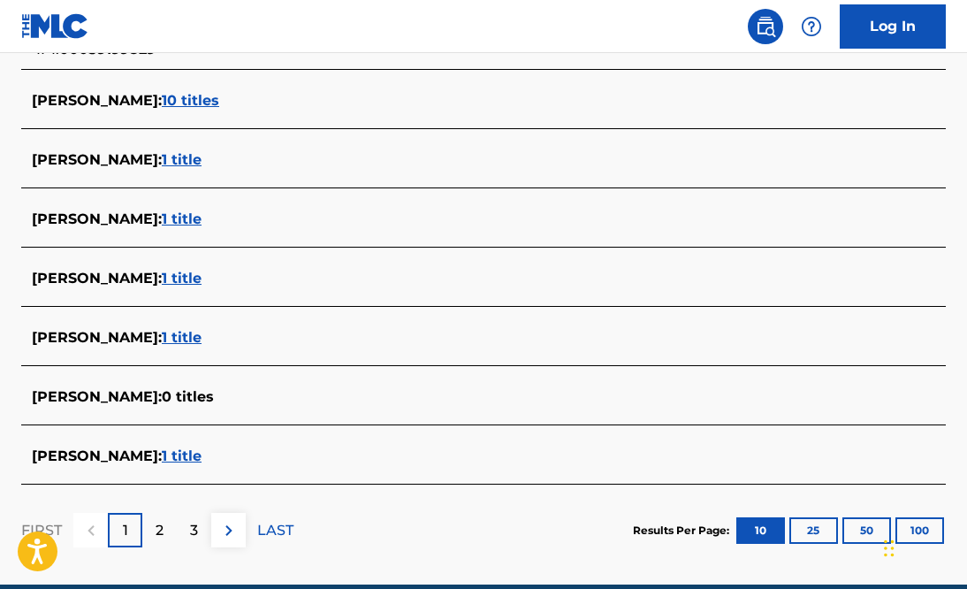
scroll to position [671, 0]
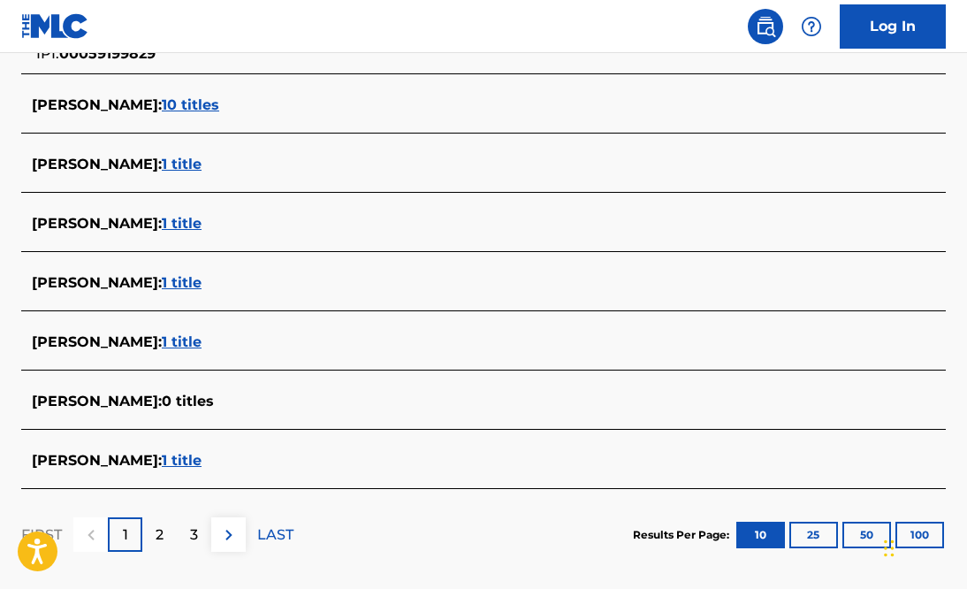
click at [170, 283] on span "1 title" at bounding box center [182, 282] width 40 height 17
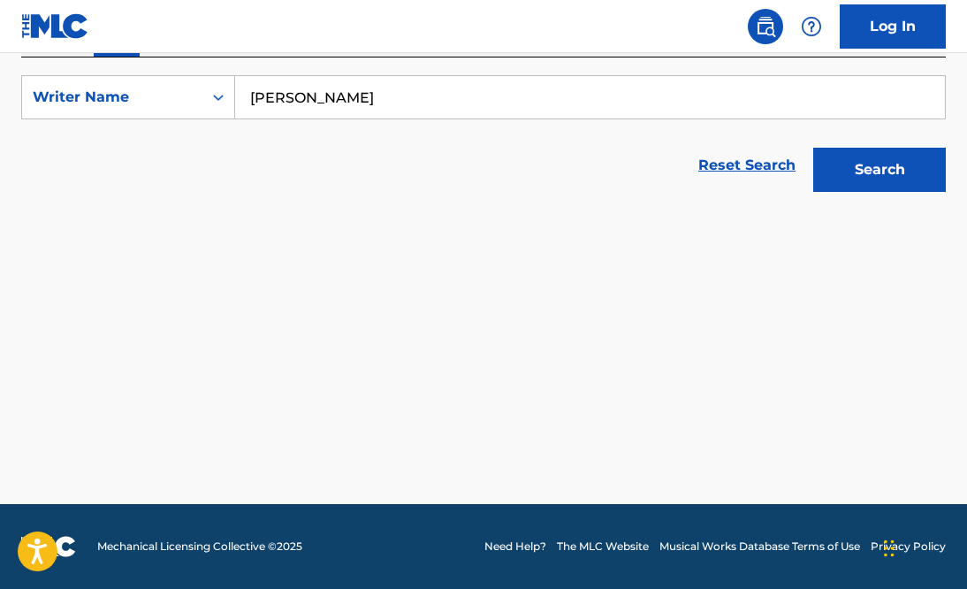
scroll to position [318, 0]
